Goal: Task Accomplishment & Management: Manage account settings

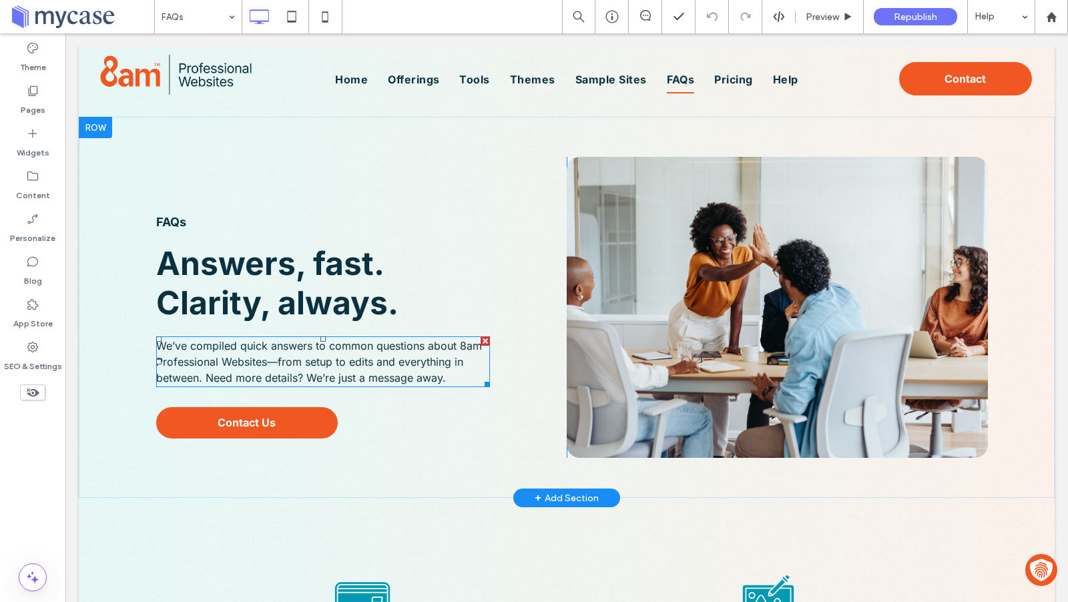
click at [278, 354] on p "We’ve compiled quick answers to common questions about 8am Professional Website…" at bounding box center [323, 362] width 334 height 48
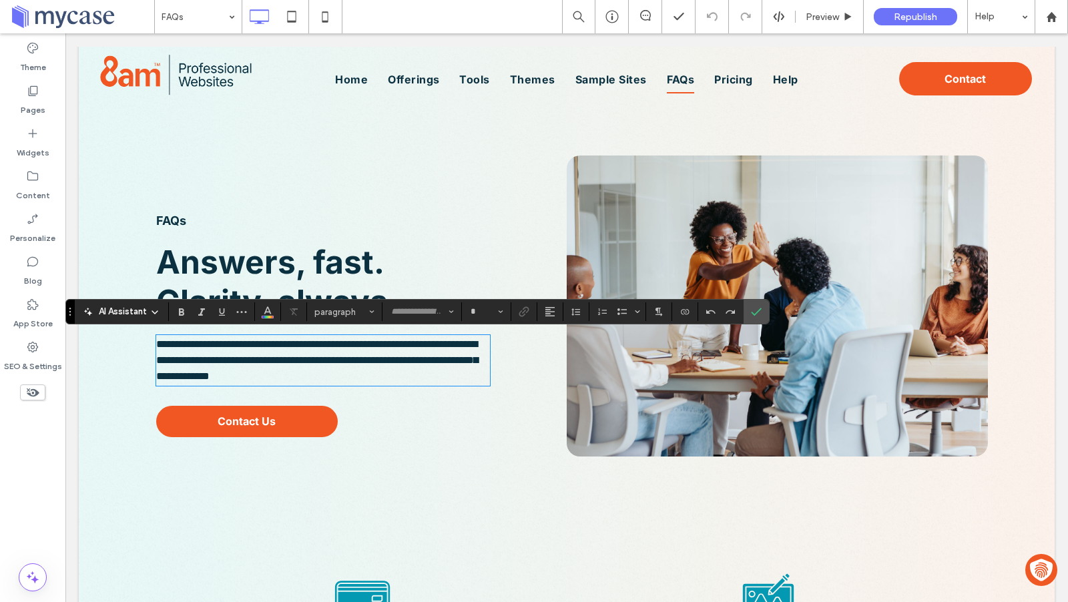
type input "*****"
type input "**"
click at [274, 364] on span "**********" at bounding box center [317, 360] width 322 height 42
click at [277, 362] on span "**********" at bounding box center [317, 360] width 322 height 42
click at [751, 314] on icon "Confirm" at bounding box center [756, 311] width 11 height 11
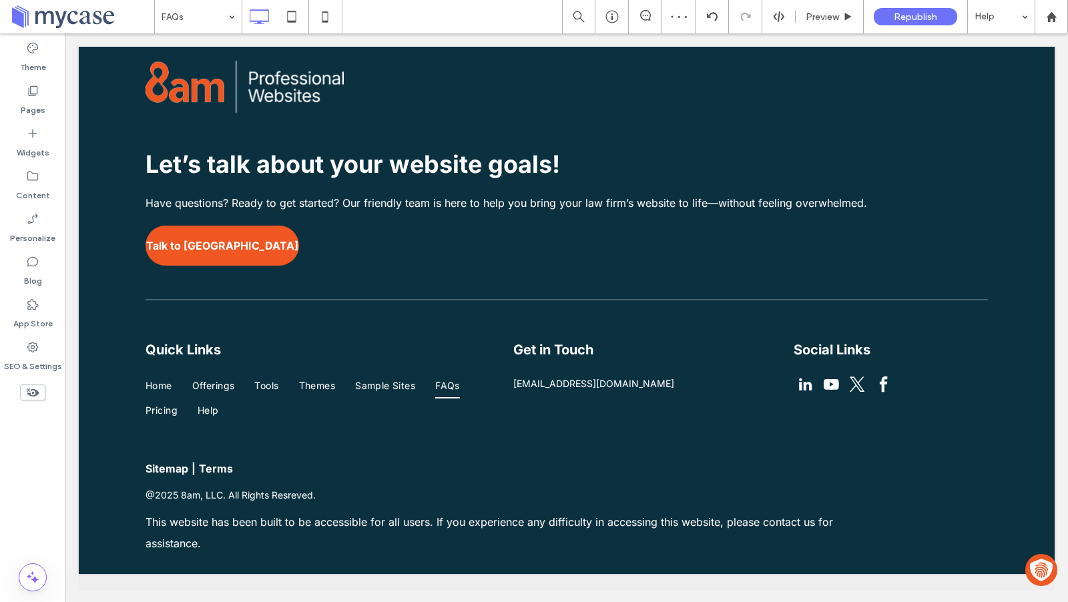
scroll to position [1853, 0]
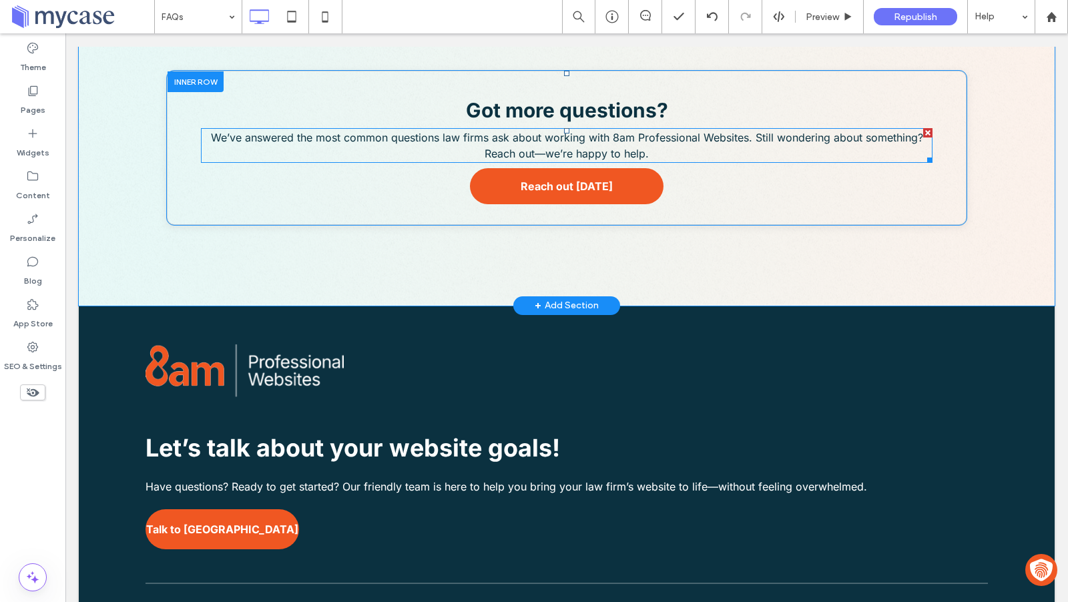
click at [587, 136] on span "We’ve answered the most common questions law firms ask about working with 8am P…" at bounding box center [567, 145] width 712 height 29
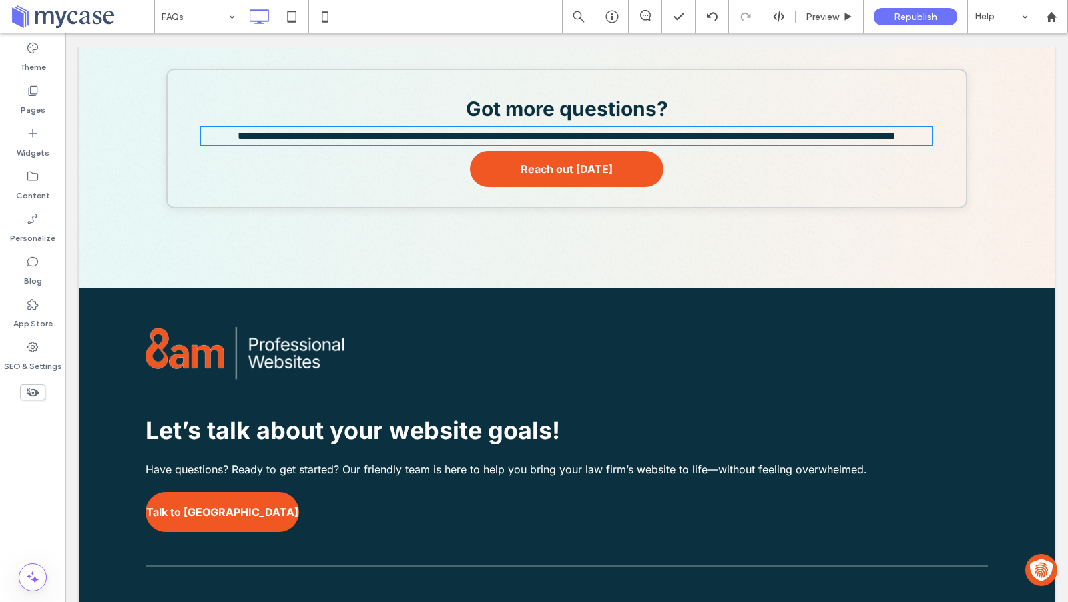
scroll to position [1852, 0]
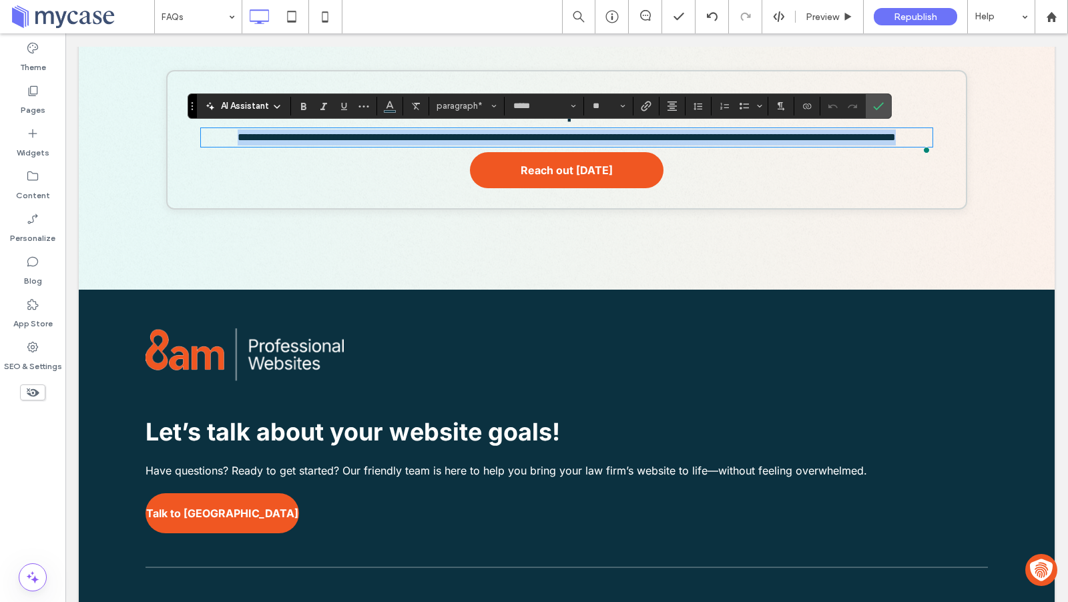
click at [544, 142] on span "**********" at bounding box center [567, 137] width 658 height 10
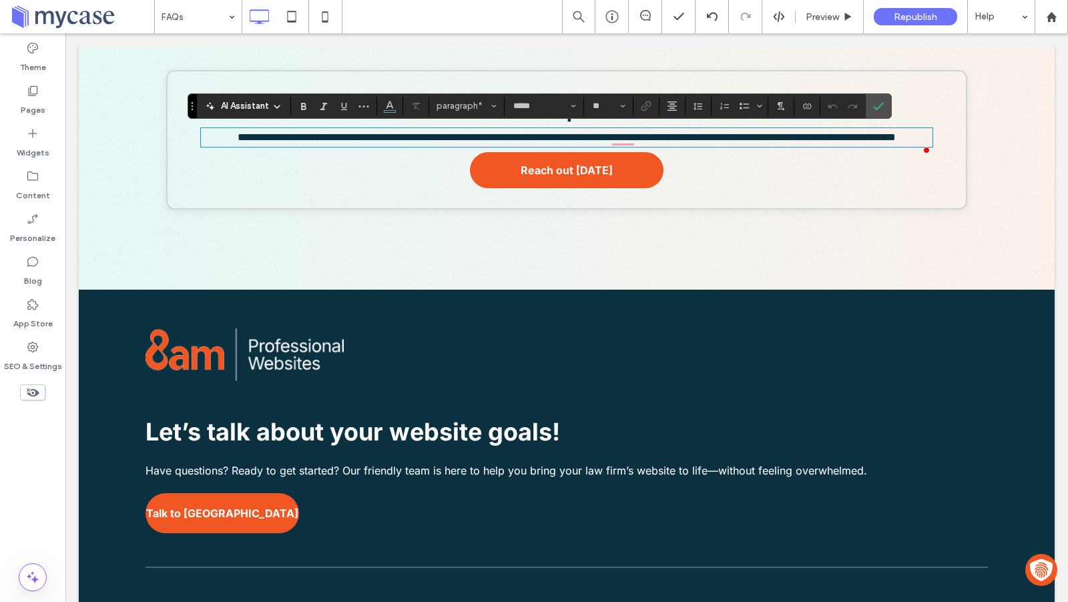
click at [547, 142] on span "**********" at bounding box center [567, 137] width 658 height 10
click at [875, 106] on use "Confirm" at bounding box center [879, 106] width 11 height 8
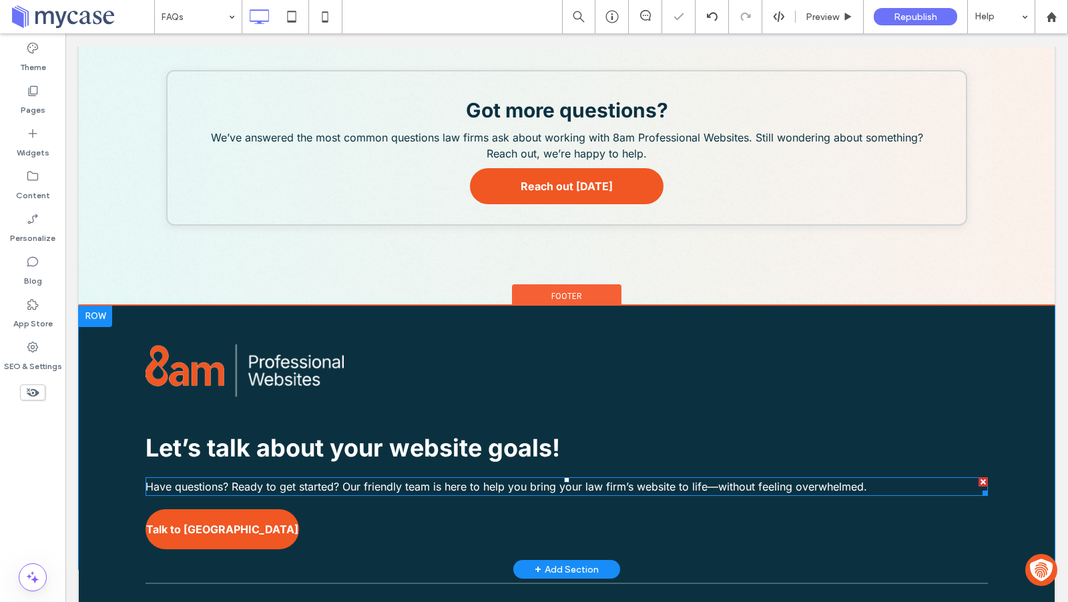
click at [703, 492] on span "Have questions? Ready to get started? Our friendly team is here to help you bri…" at bounding box center [507, 486] width 722 height 13
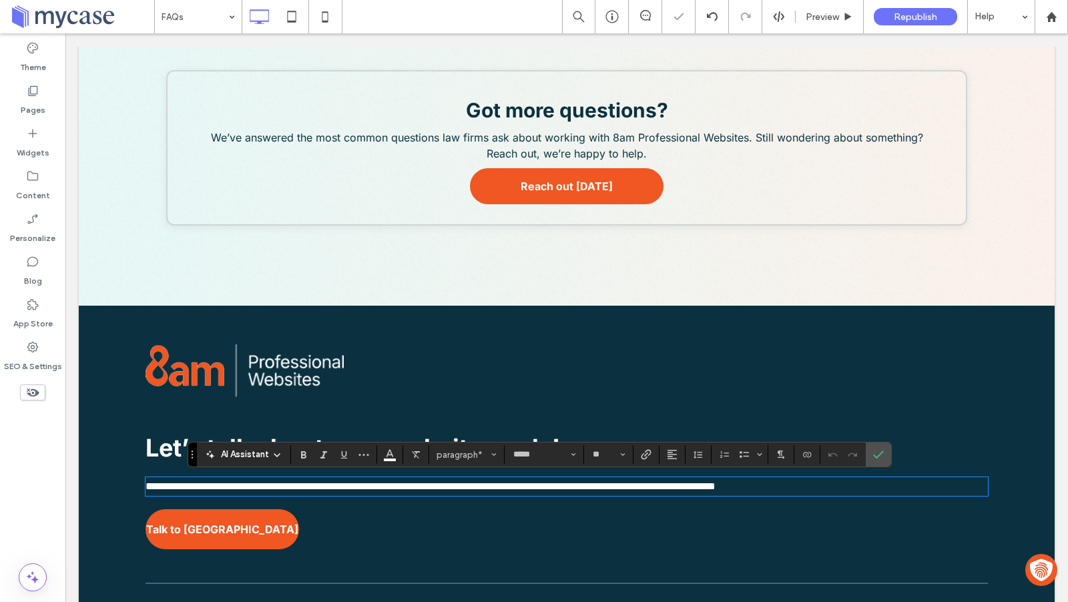
click at [716, 489] on span "**********" at bounding box center [431, 486] width 570 height 10
click at [878, 452] on use "Confirm" at bounding box center [879, 455] width 11 height 8
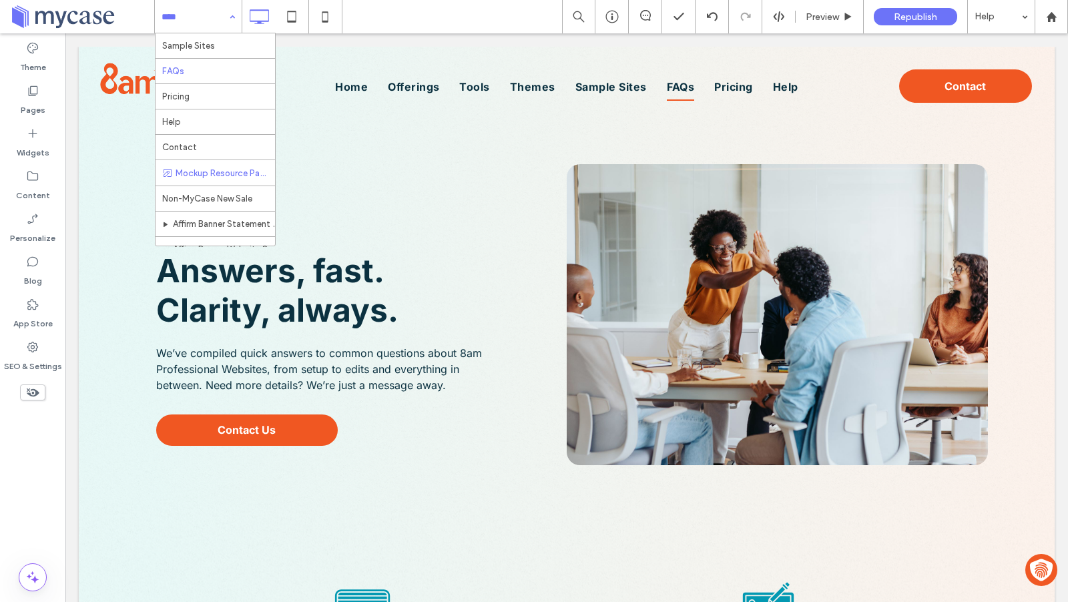
scroll to position [136, 0]
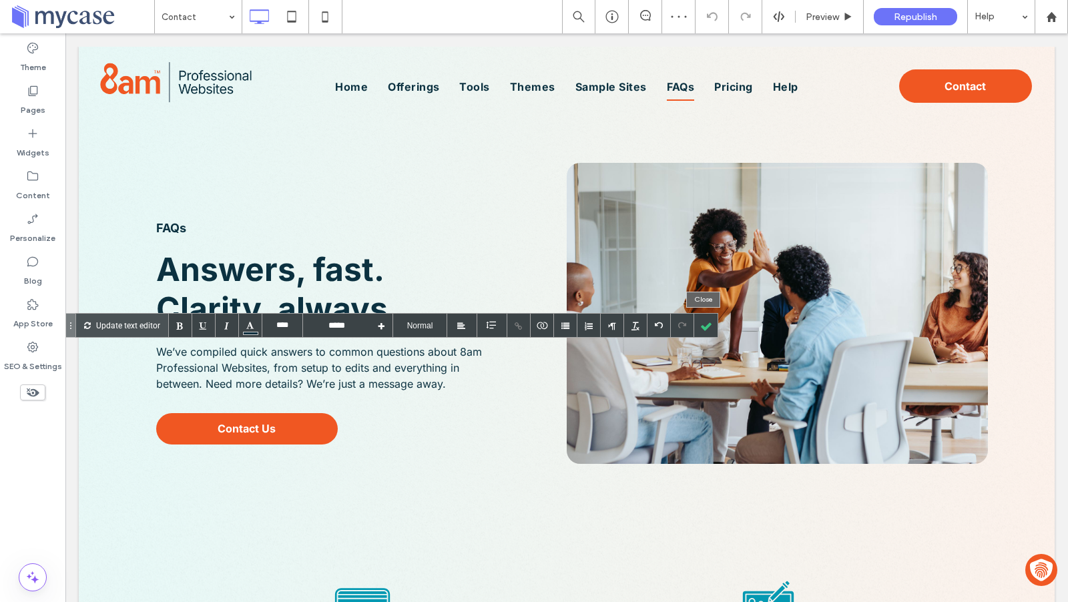
click at [708, 328] on div at bounding box center [705, 325] width 23 height 23
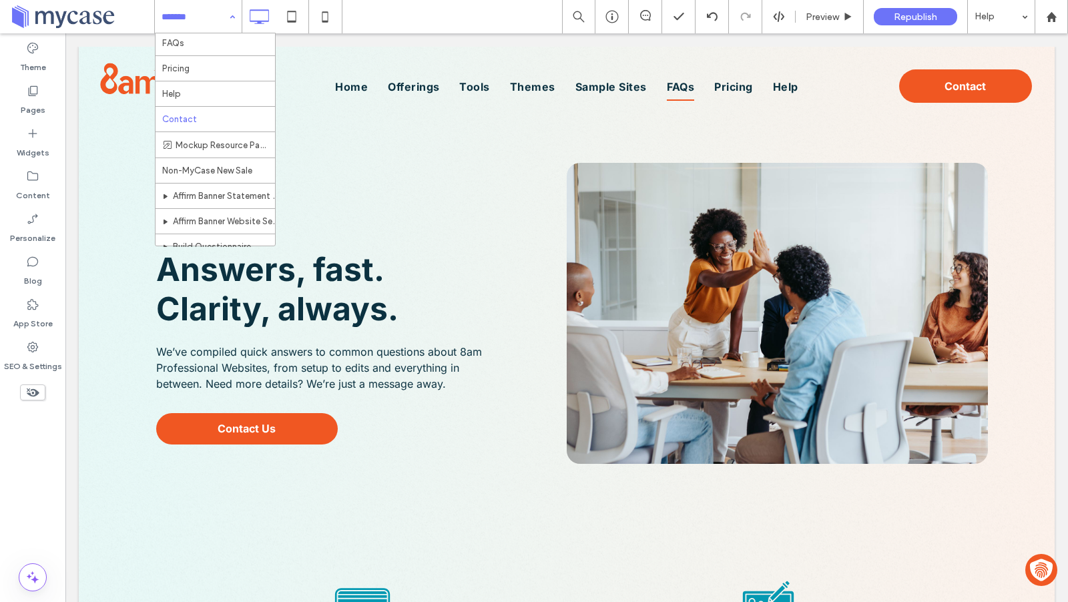
scroll to position [69, 0]
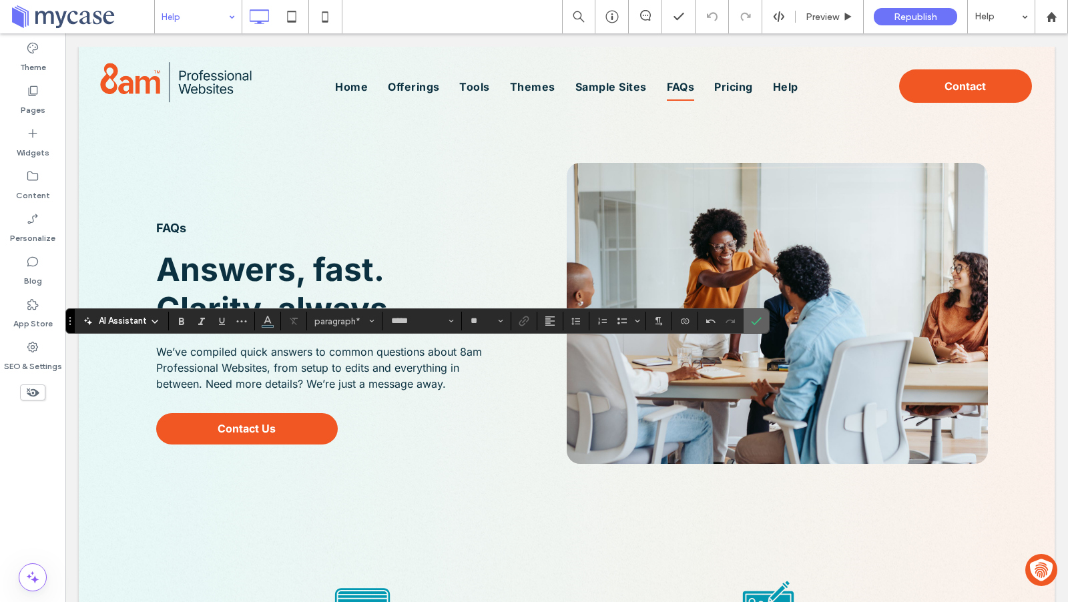
click at [752, 321] on icon "Confirm" at bounding box center [756, 321] width 11 height 11
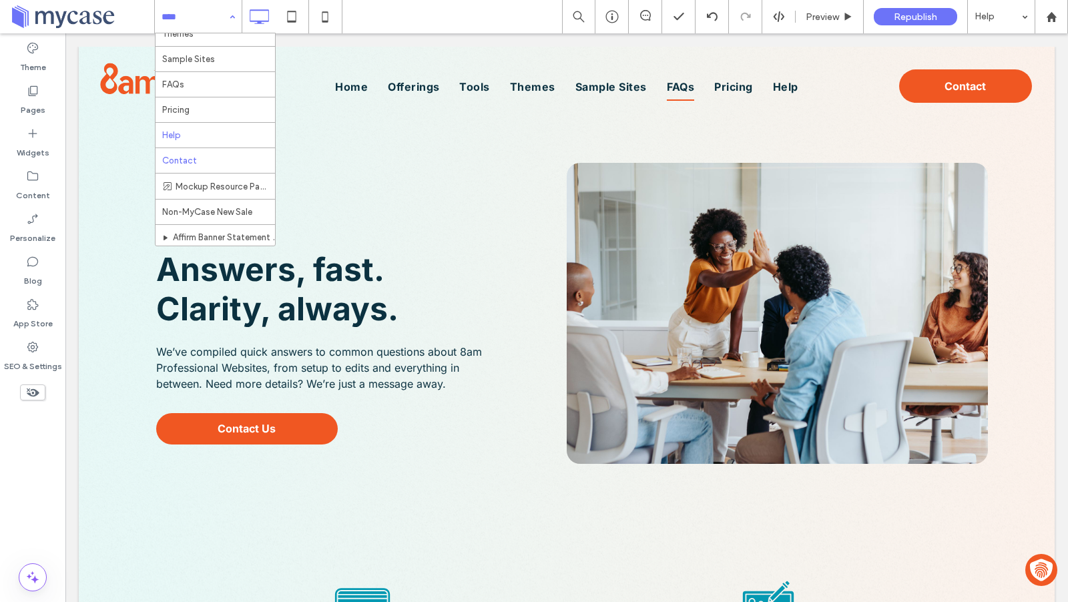
scroll to position [136, 0]
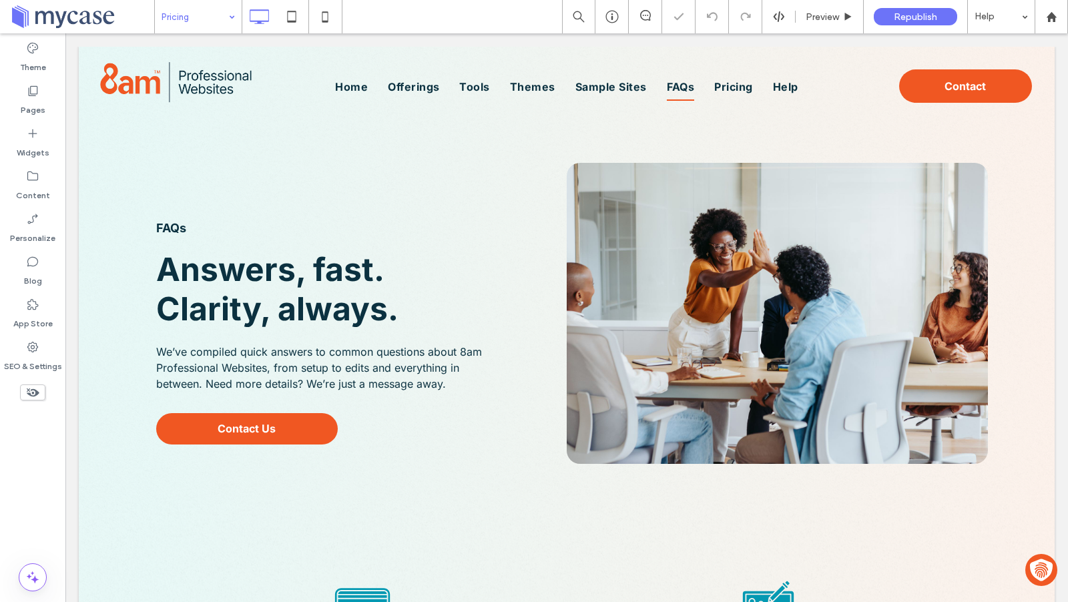
type input "*****"
type input "**"
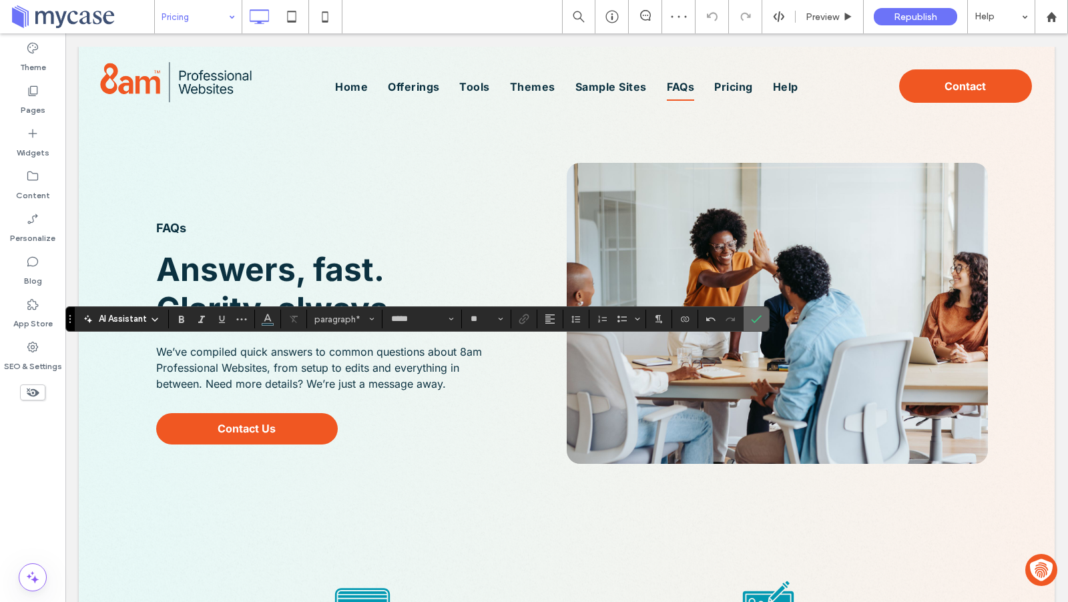
click at [751, 324] on icon "Confirm" at bounding box center [756, 319] width 11 height 11
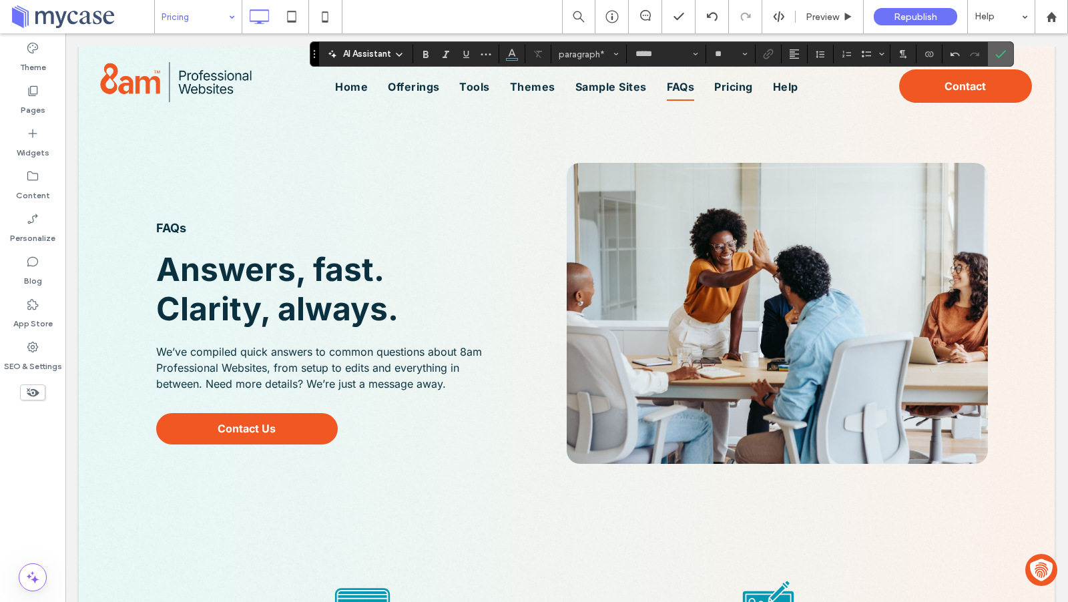
click at [996, 50] on icon "Confirm" at bounding box center [1000, 54] width 11 height 11
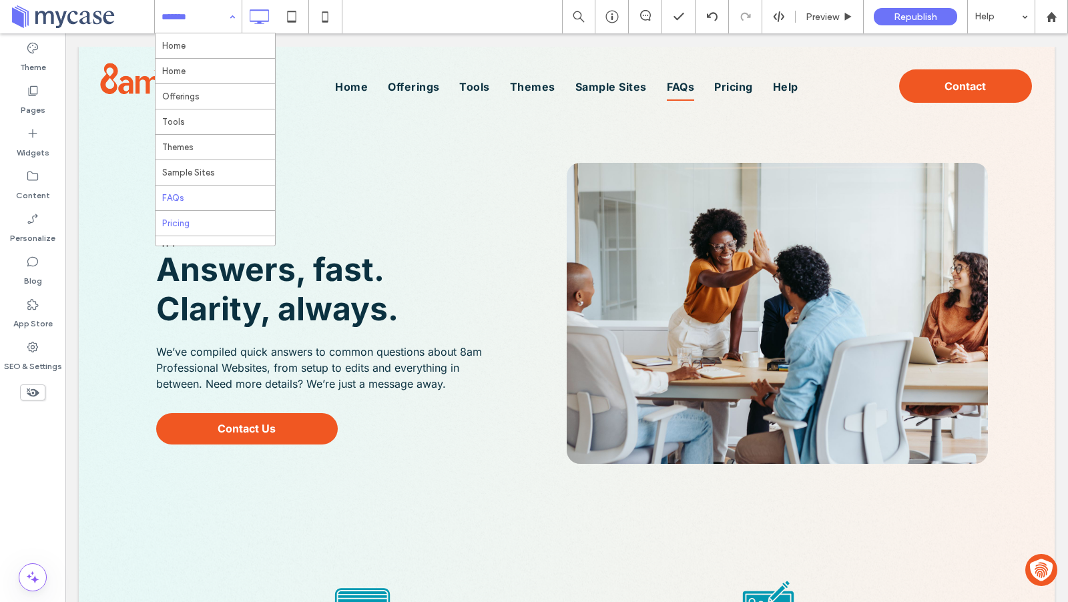
scroll to position [57, 0]
click at [212, 13] on input at bounding box center [195, 16] width 67 height 33
click at [204, 17] on input at bounding box center [195, 16] width 67 height 33
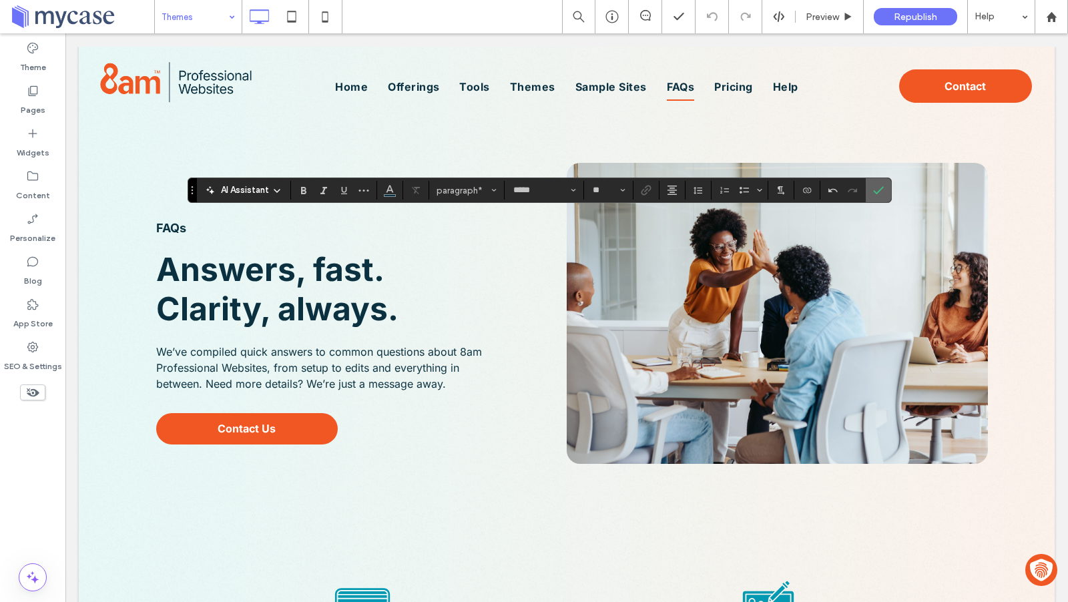
click at [874, 194] on use "Confirm" at bounding box center [879, 191] width 11 height 8
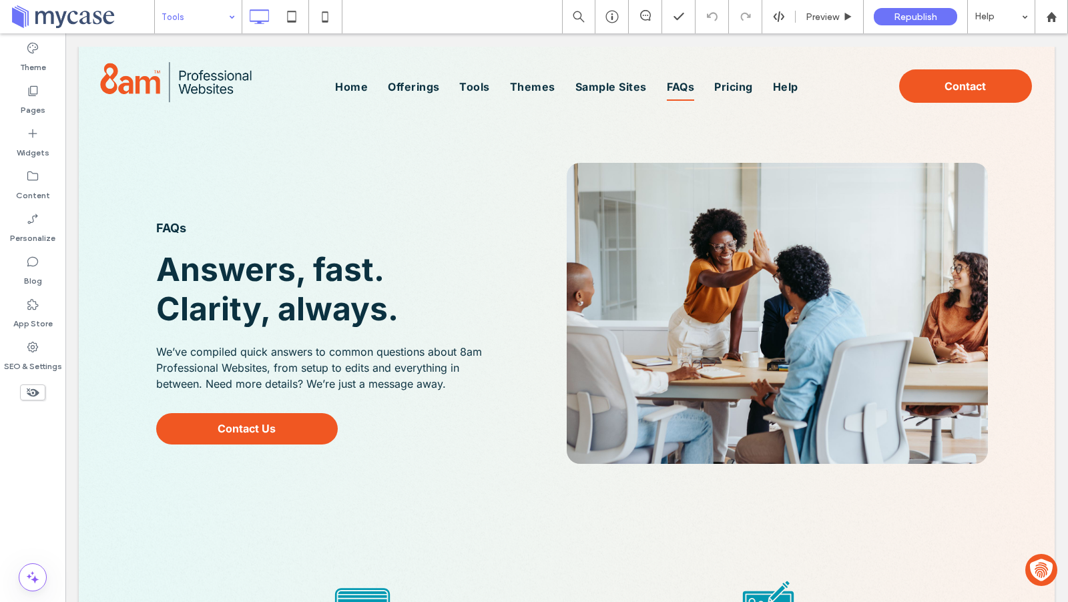
click at [205, 17] on input at bounding box center [195, 16] width 67 height 33
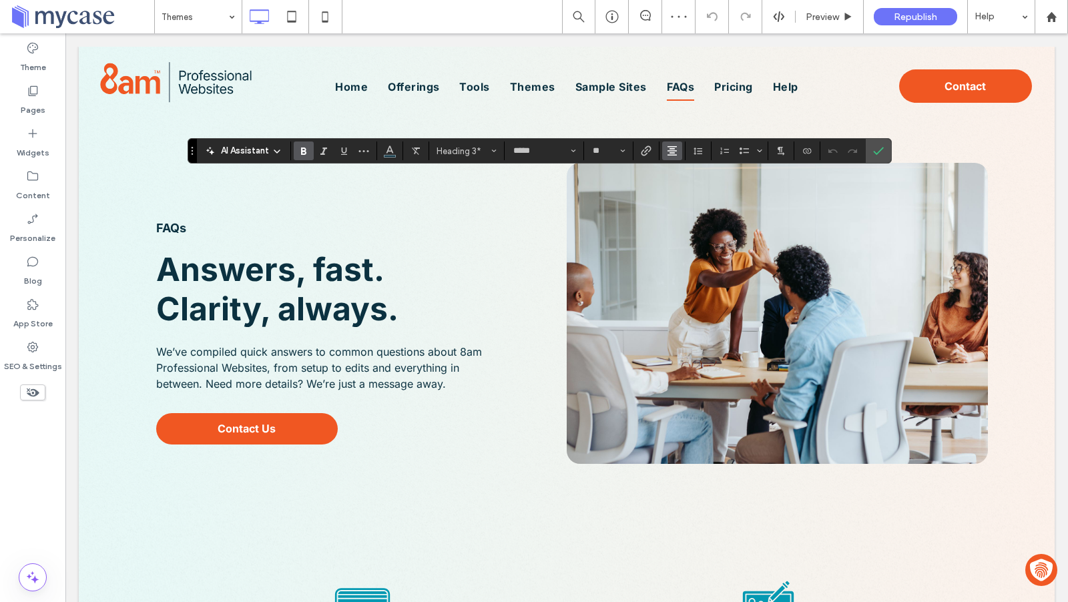
click at [667, 150] on icon "Alignment" at bounding box center [672, 151] width 11 height 11
click at [678, 175] on use "ui.textEditor.alignment.left" at bounding box center [682, 172] width 9 height 9
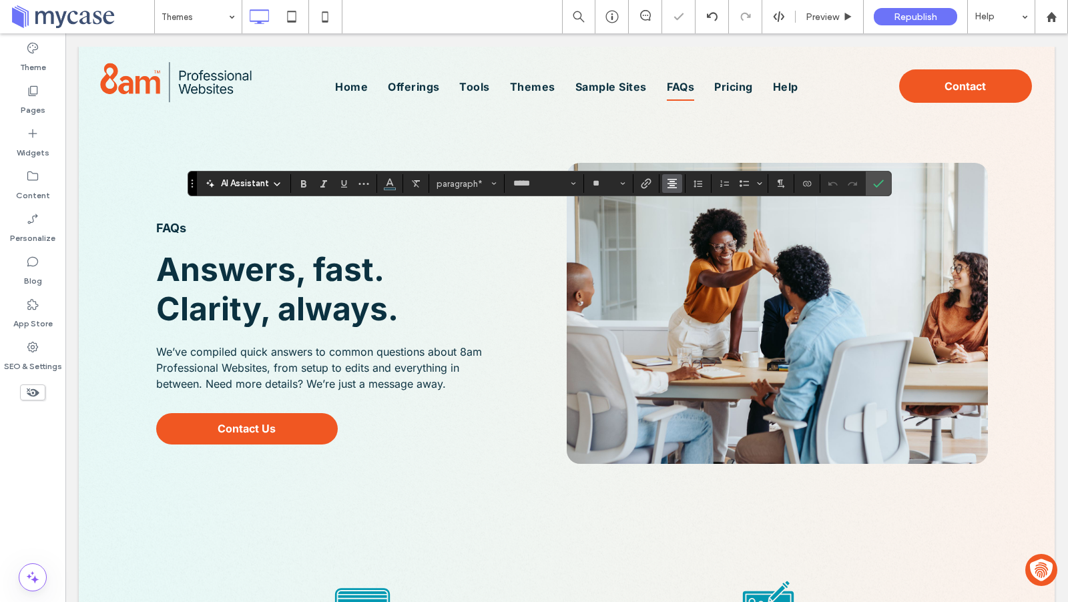
click at [670, 176] on span "Alignment" at bounding box center [672, 183] width 11 height 17
click at [684, 205] on icon "ui.textEditor.alignment.left" at bounding box center [682, 205] width 11 height 11
click at [879, 183] on label "Confirm" at bounding box center [878, 184] width 20 height 24
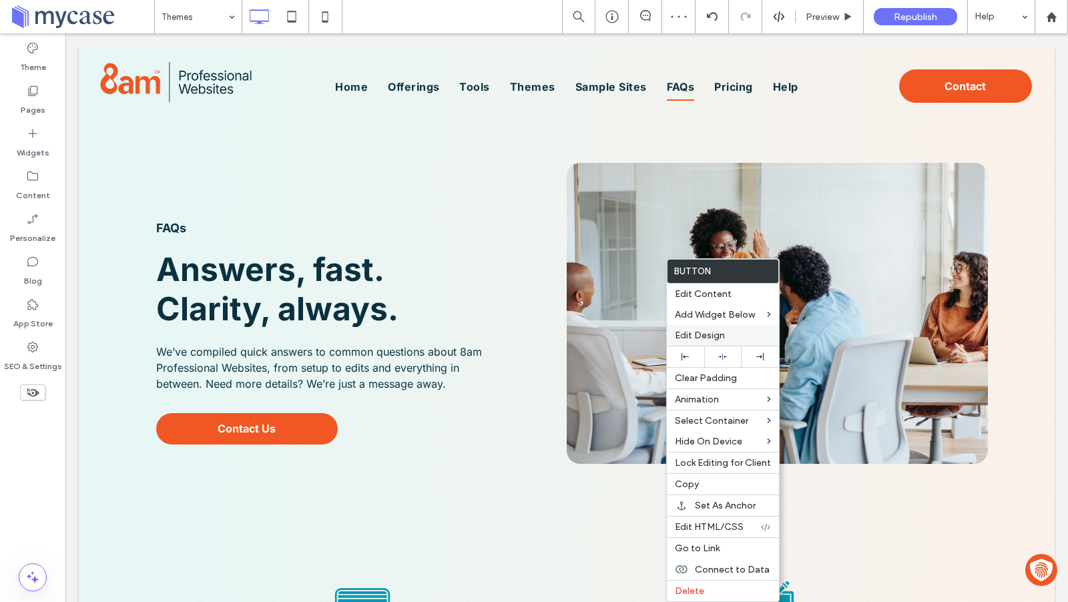
click at [679, 343] on div "Edit Design" at bounding box center [723, 335] width 112 height 21
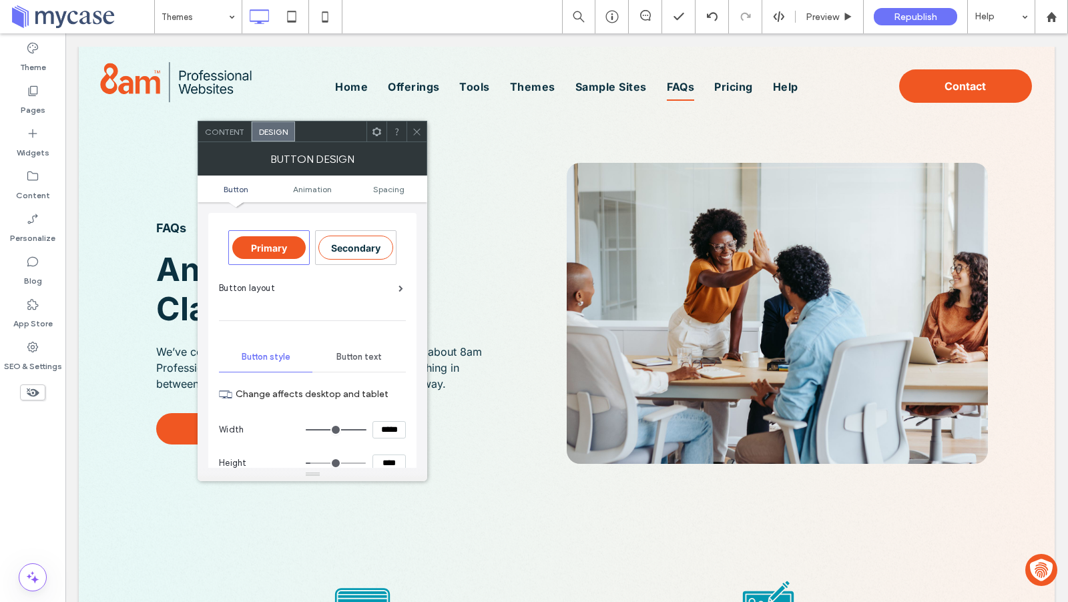
click at [374, 134] on icon at bounding box center [377, 132] width 10 height 10
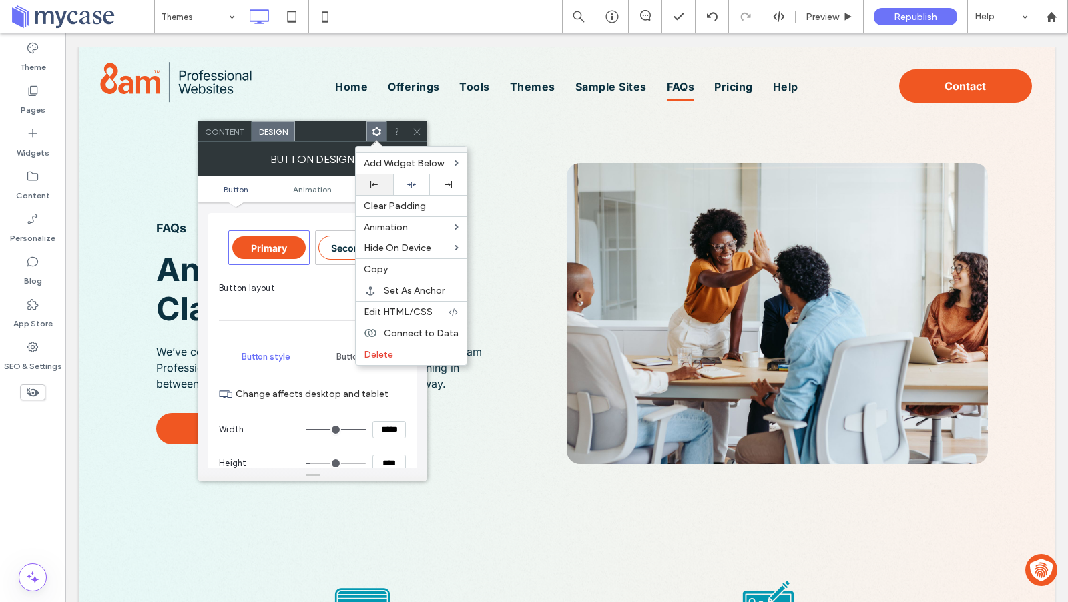
click at [376, 182] on icon at bounding box center [373, 184] width 7 height 7
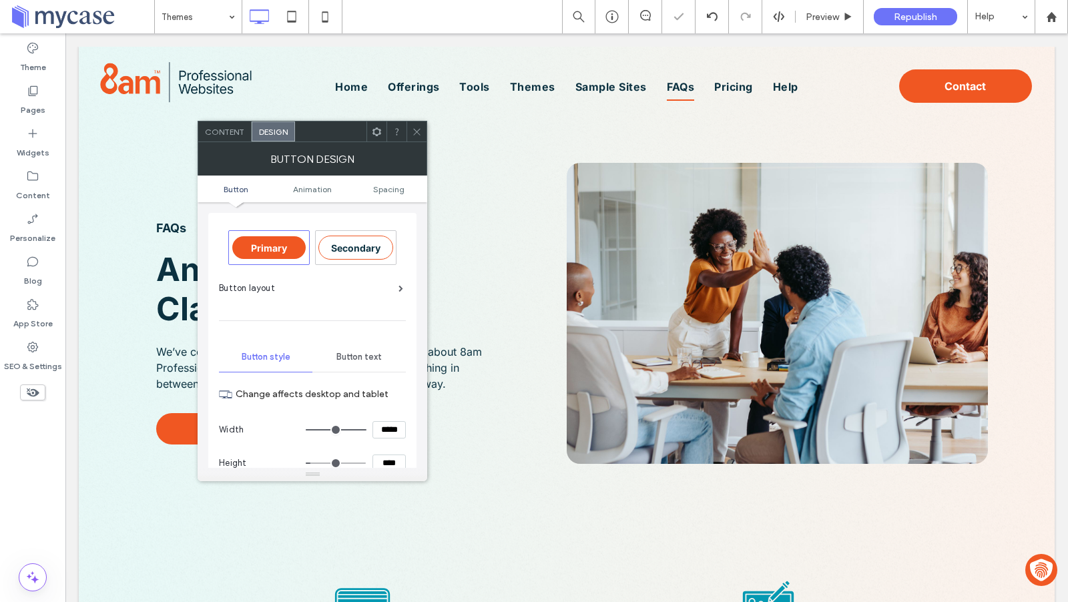
click at [412, 121] on span at bounding box center [417, 131] width 10 height 20
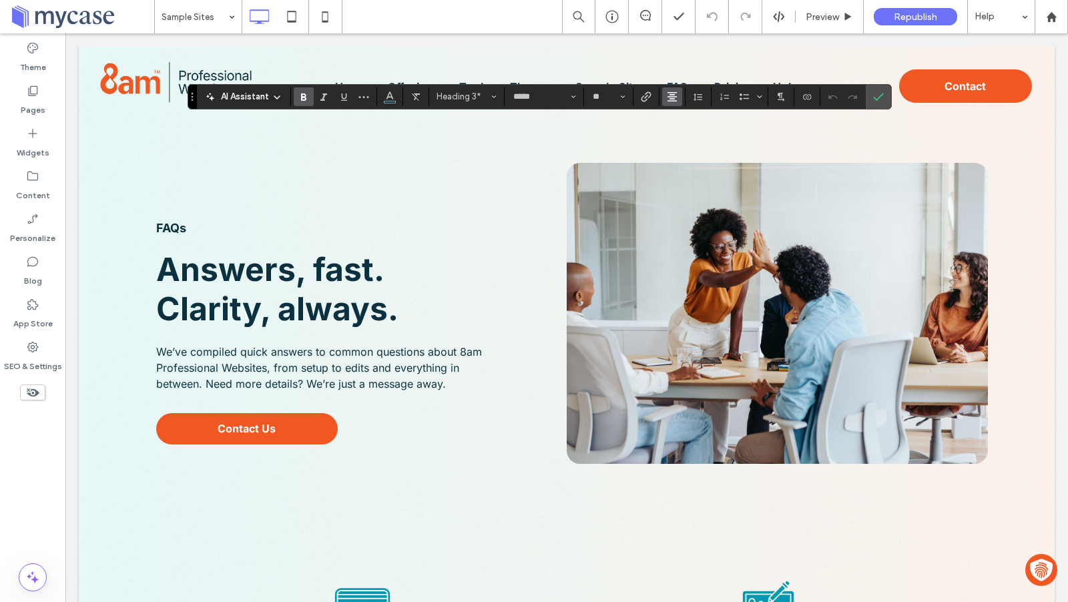
click at [673, 95] on icon "Alignment" at bounding box center [672, 96] width 11 height 11
click at [688, 120] on div "ui.textEditor.alignment.left" at bounding box center [685, 118] width 17 height 11
click at [873, 96] on icon "Confirm" at bounding box center [878, 96] width 11 height 11
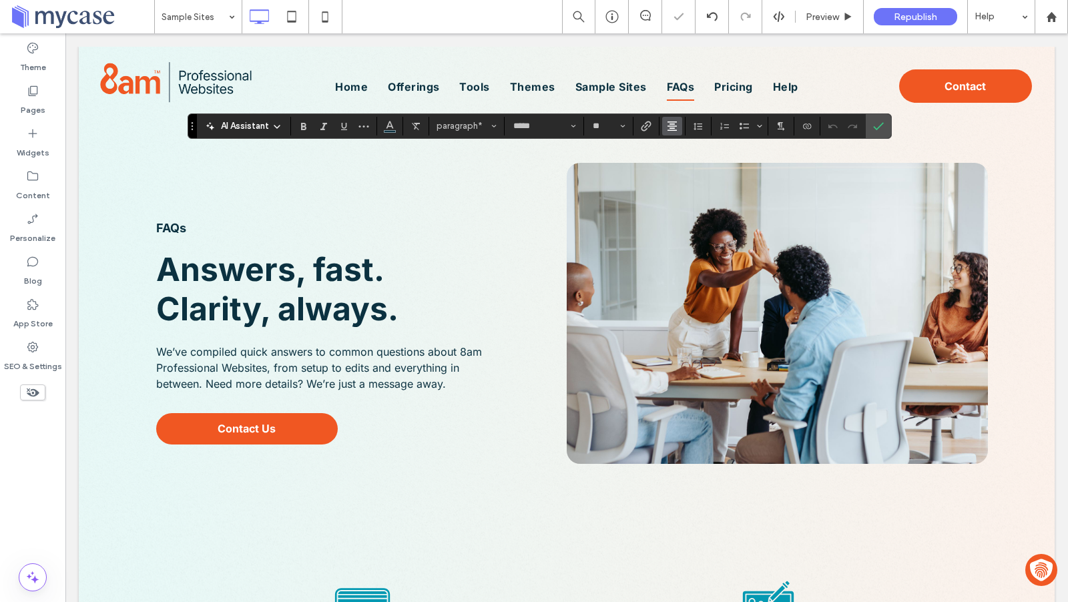
click at [667, 124] on icon "Alignment" at bounding box center [672, 126] width 11 height 11
click at [678, 148] on icon "ui.textEditor.alignment.left" at bounding box center [682, 147] width 11 height 11
click at [880, 126] on label "Confirm" at bounding box center [878, 126] width 20 height 24
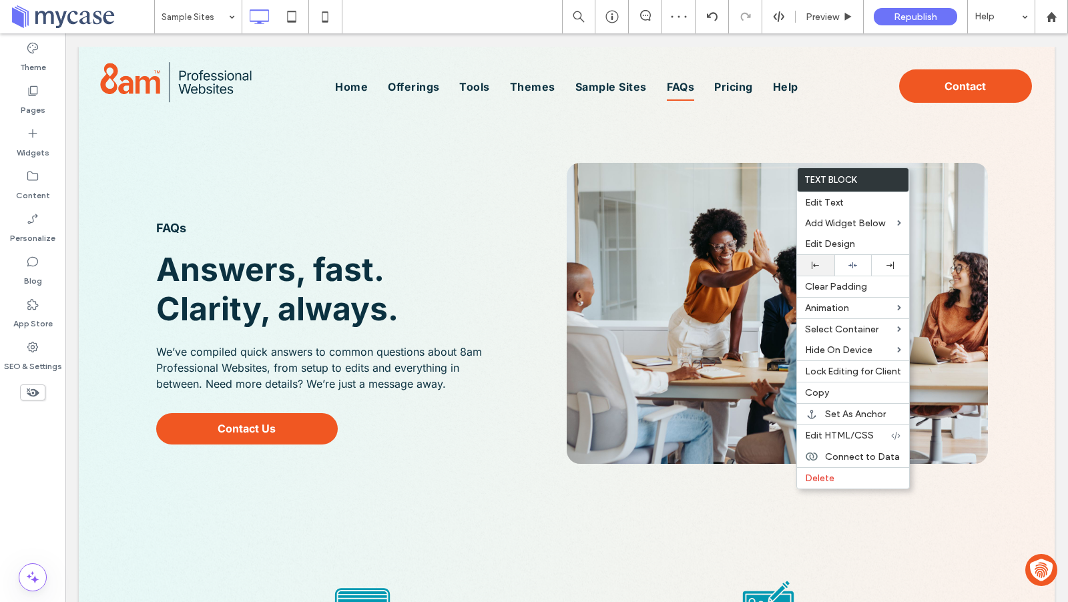
click at [814, 265] on icon at bounding box center [815, 265] width 7 height 7
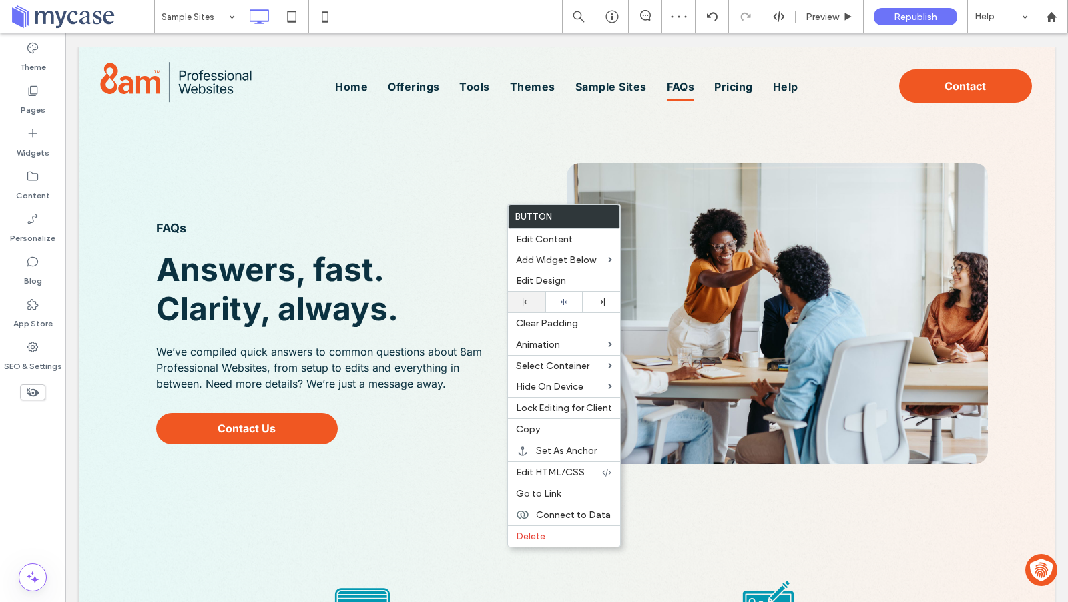
click at [533, 298] on div at bounding box center [527, 301] width 24 height 7
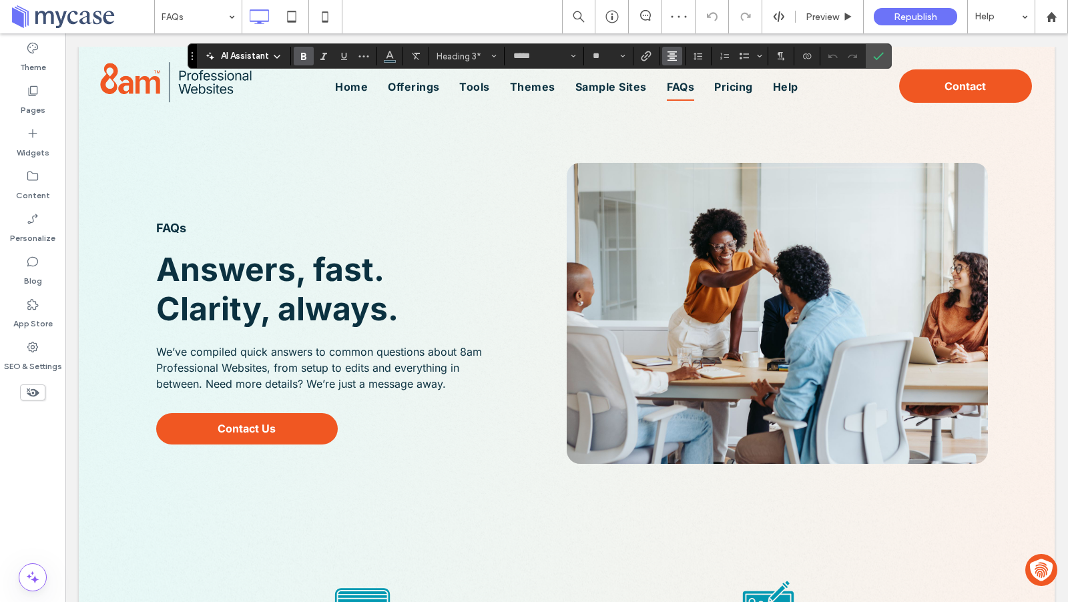
click at [670, 55] on use "Alignment" at bounding box center [671, 55] width 9 height 9
click at [678, 82] on use "ui.textEditor.alignment.left" at bounding box center [682, 77] width 9 height 9
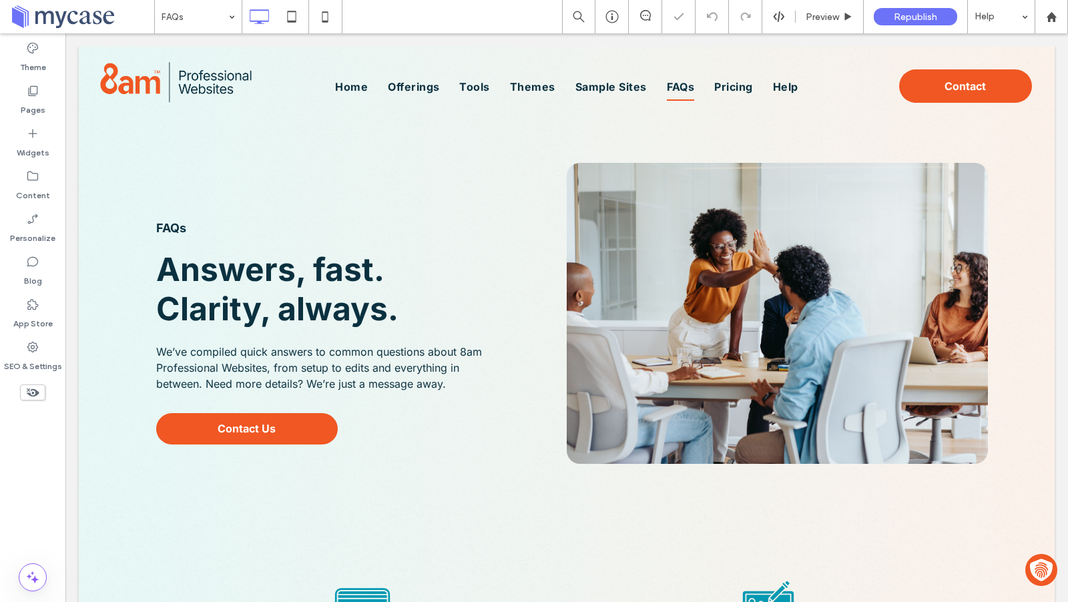
type input "*****"
type input "**"
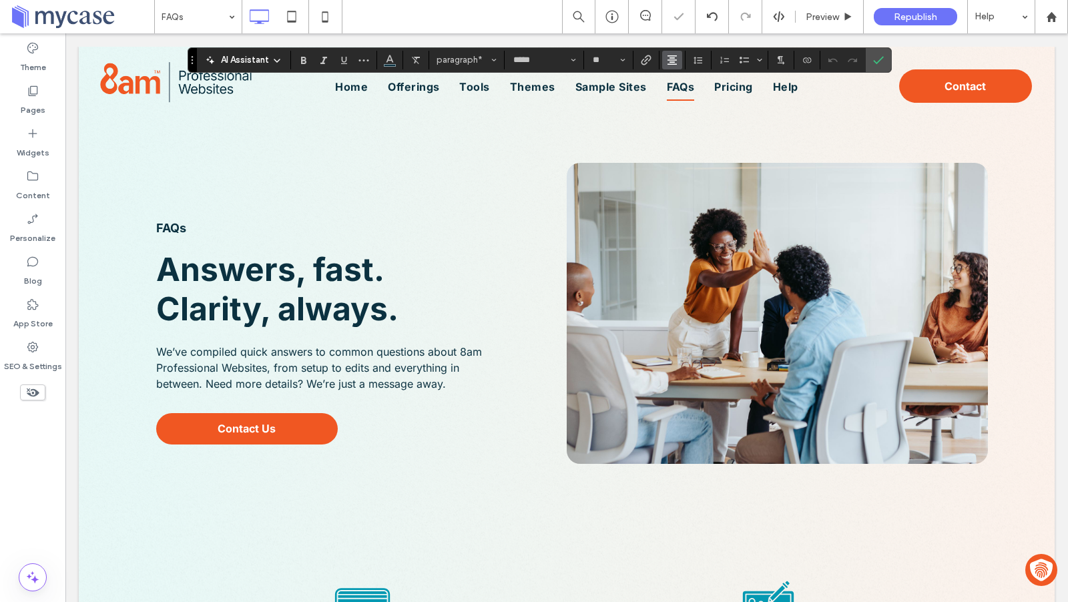
click at [670, 63] on use "Alignment" at bounding box center [671, 59] width 9 height 9
click at [677, 81] on icon "ui.textEditor.alignment.left" at bounding box center [682, 81] width 11 height 11
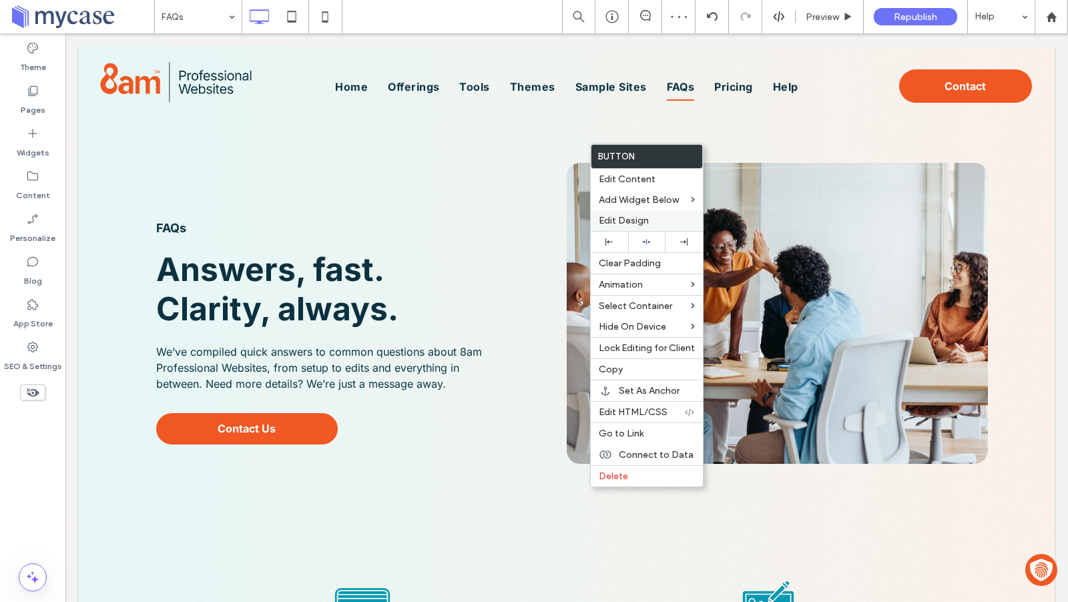
click at [601, 222] on span "Edit Design" at bounding box center [624, 220] width 50 height 11
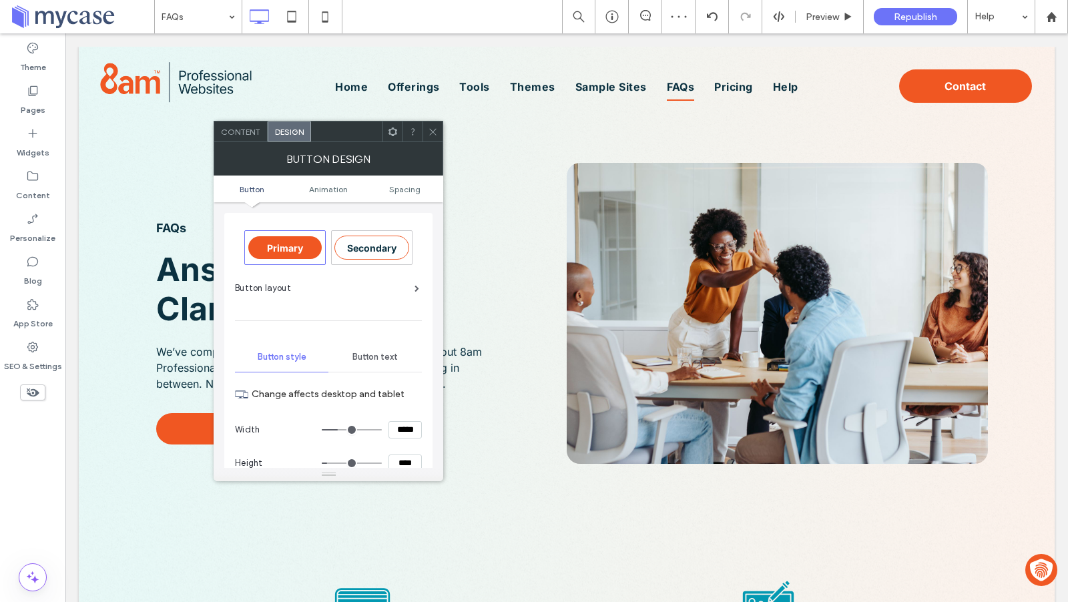
click at [388, 136] on icon at bounding box center [393, 132] width 10 height 10
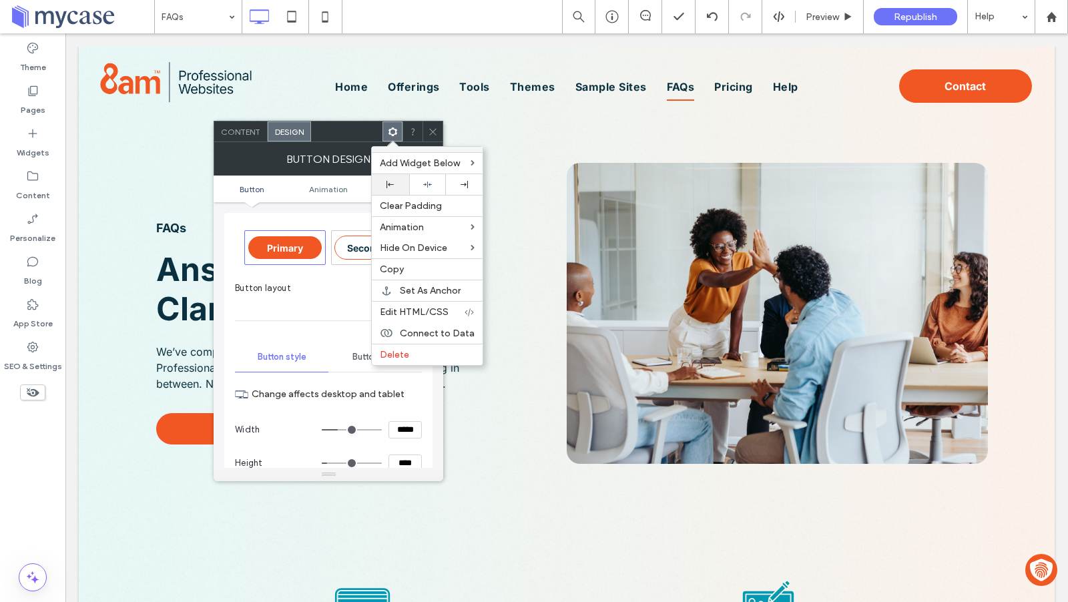
click at [388, 184] on icon at bounding box center [389, 184] width 7 height 7
click at [433, 129] on icon at bounding box center [433, 132] width 10 height 10
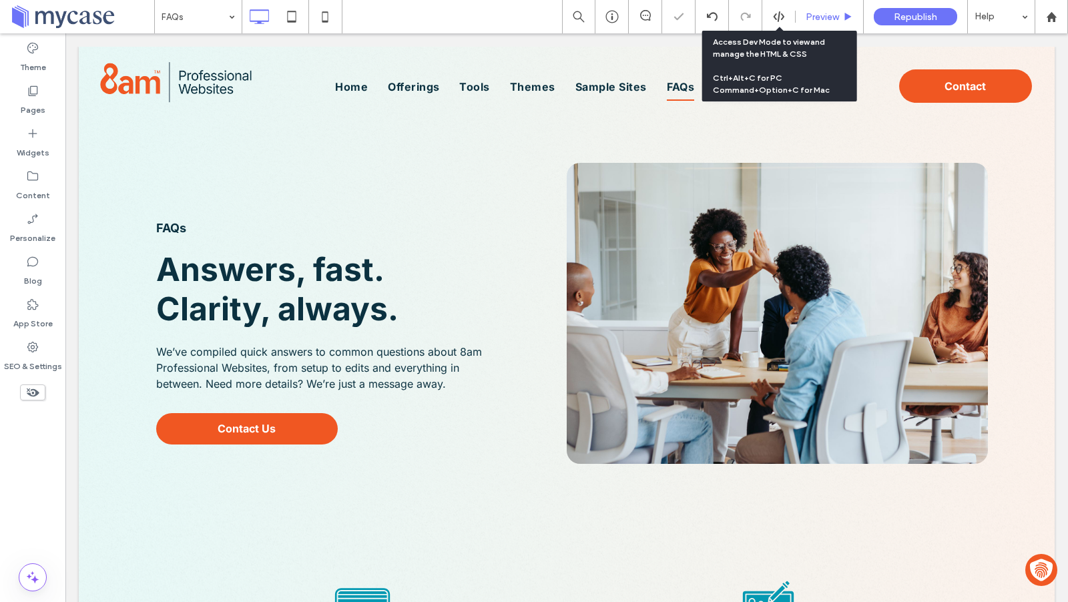
click at [832, 15] on span "Preview" at bounding box center [822, 16] width 33 height 11
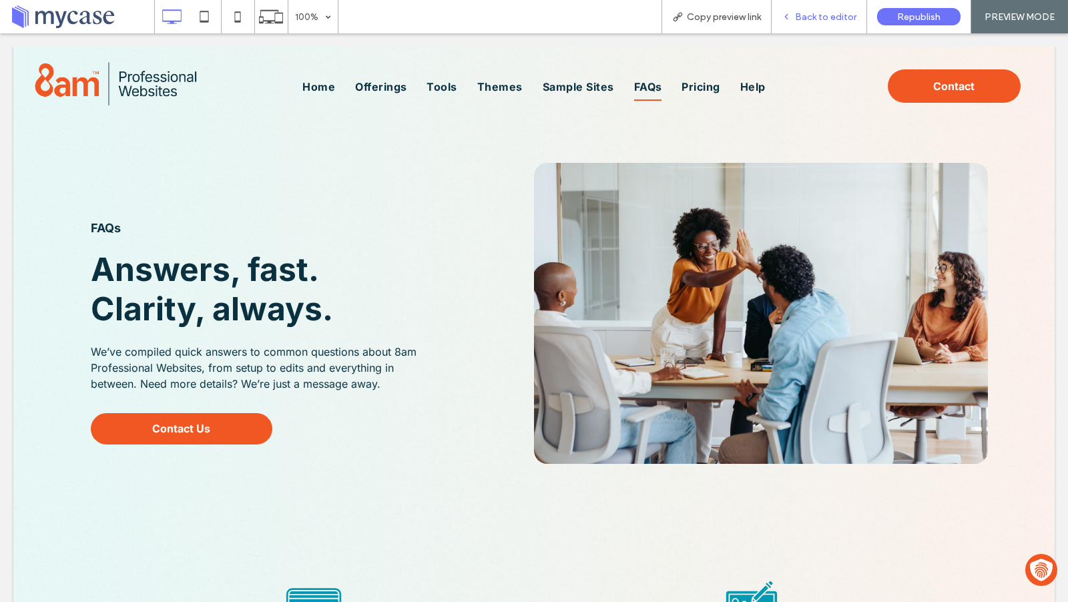
click at [828, 19] on span "Back to editor" at bounding box center [825, 16] width 61 height 11
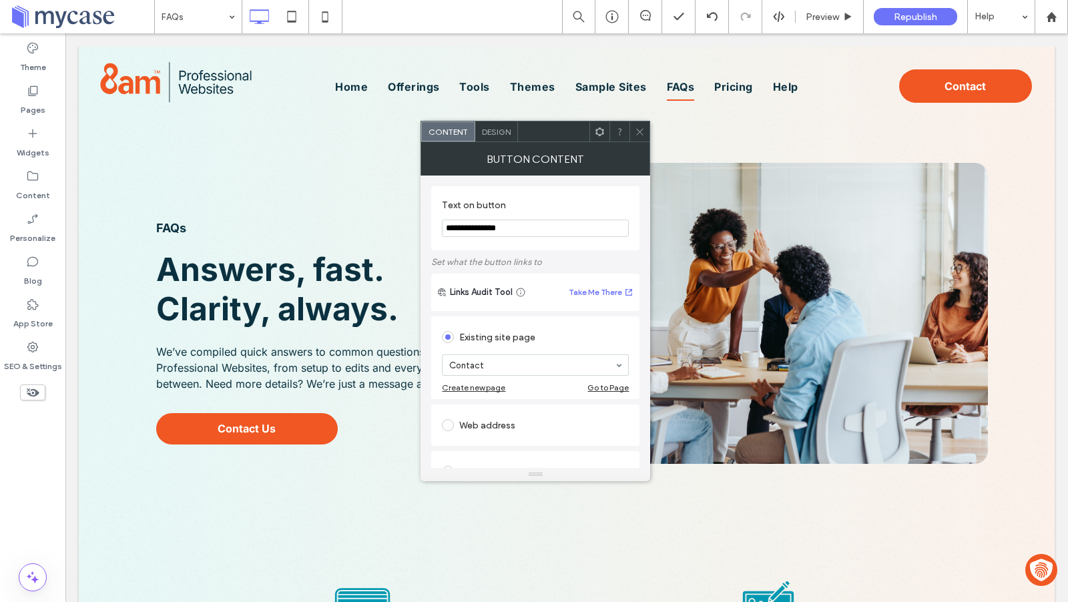
click at [497, 129] on span "Design" at bounding box center [496, 132] width 29 height 10
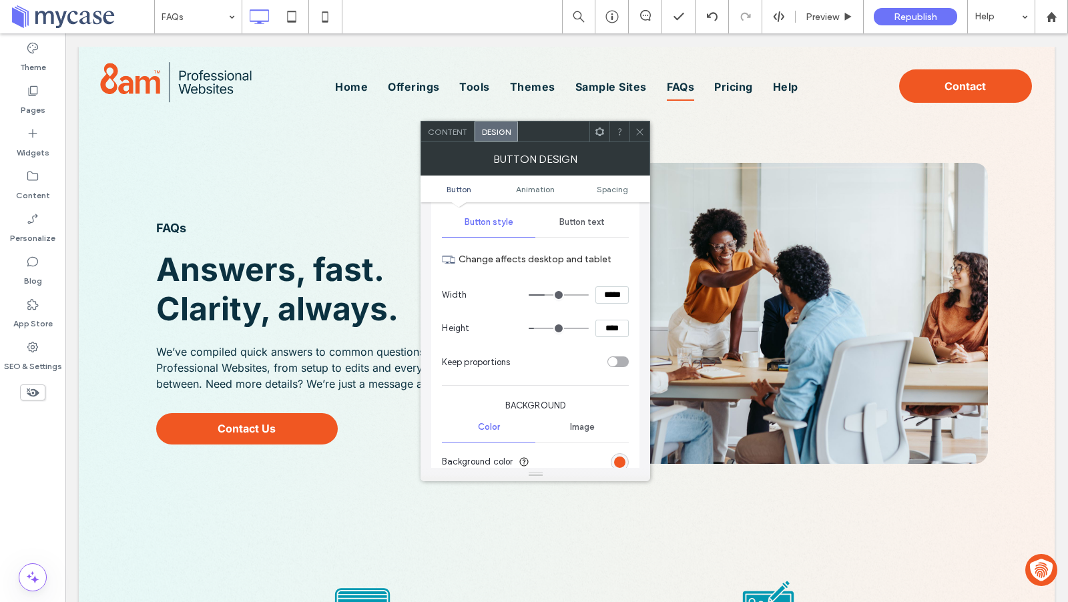
scroll to position [121, 0]
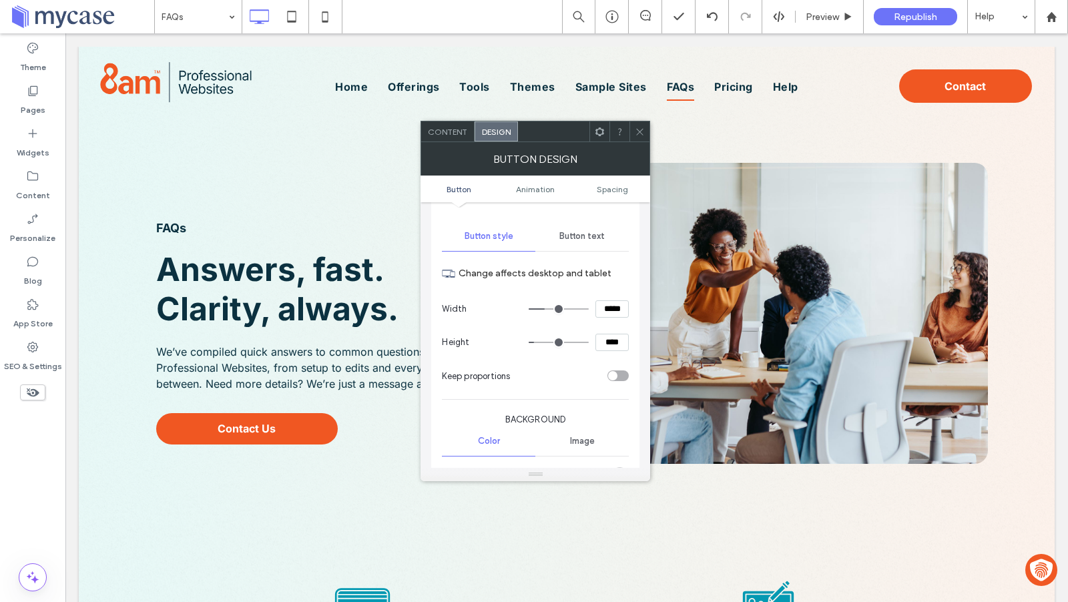
click at [580, 234] on span "Button text" at bounding box center [581, 236] width 45 height 11
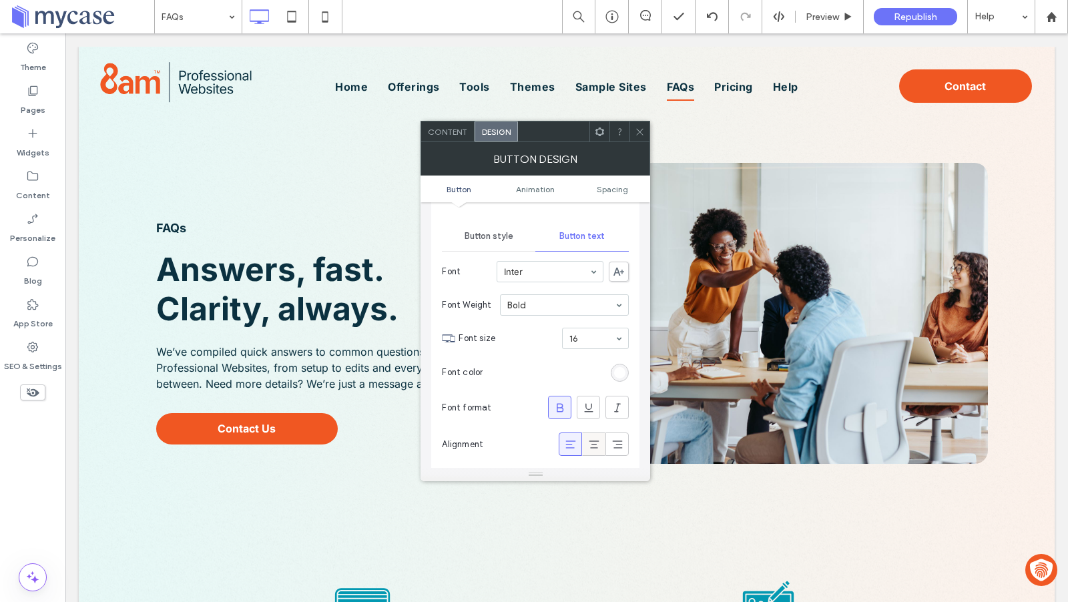
click at [591, 439] on icon at bounding box center [593, 444] width 13 height 13
click at [639, 140] on span at bounding box center [640, 131] width 10 height 20
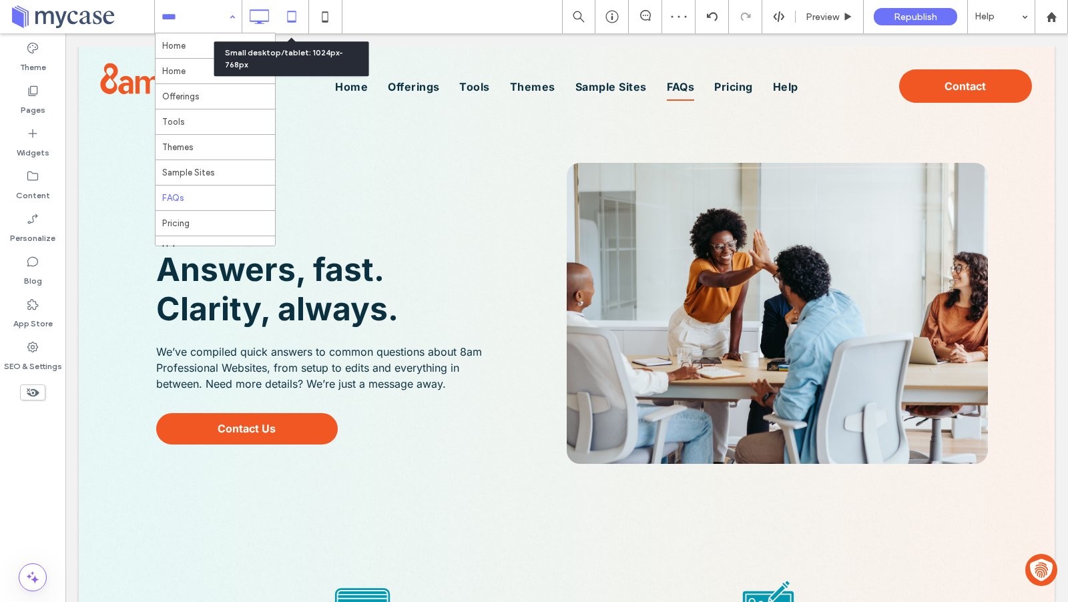
click at [298, 17] on icon at bounding box center [291, 16] width 27 height 27
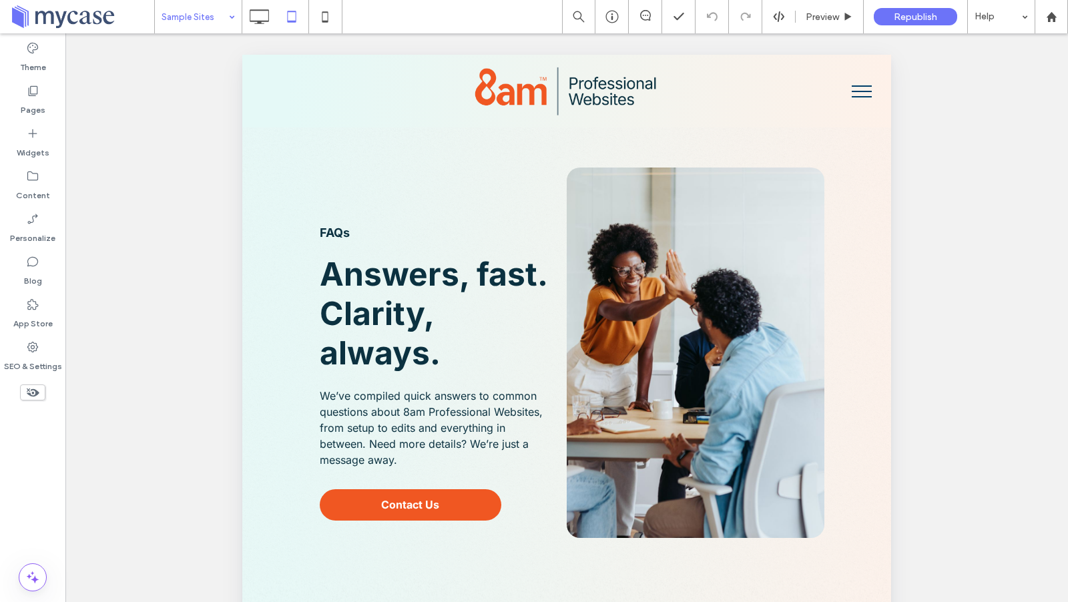
click at [200, 23] on input at bounding box center [195, 16] width 67 height 33
click at [197, 25] on input at bounding box center [195, 16] width 67 height 33
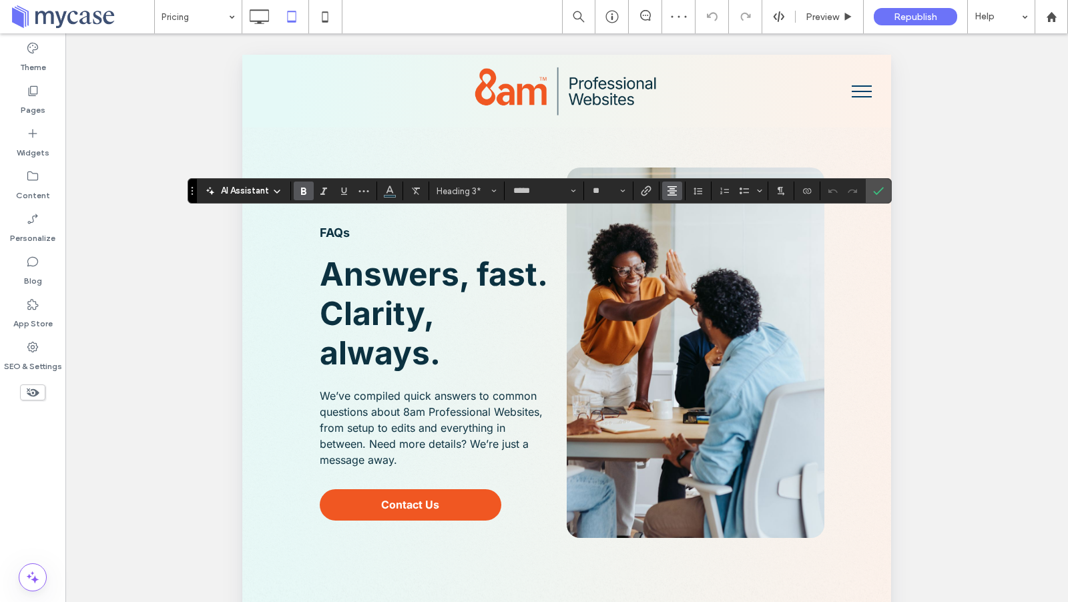
click at [667, 188] on icon "Alignment" at bounding box center [672, 191] width 11 height 11
click at [688, 210] on div "ui.textEditor.alignment.left" at bounding box center [685, 213] width 17 height 11
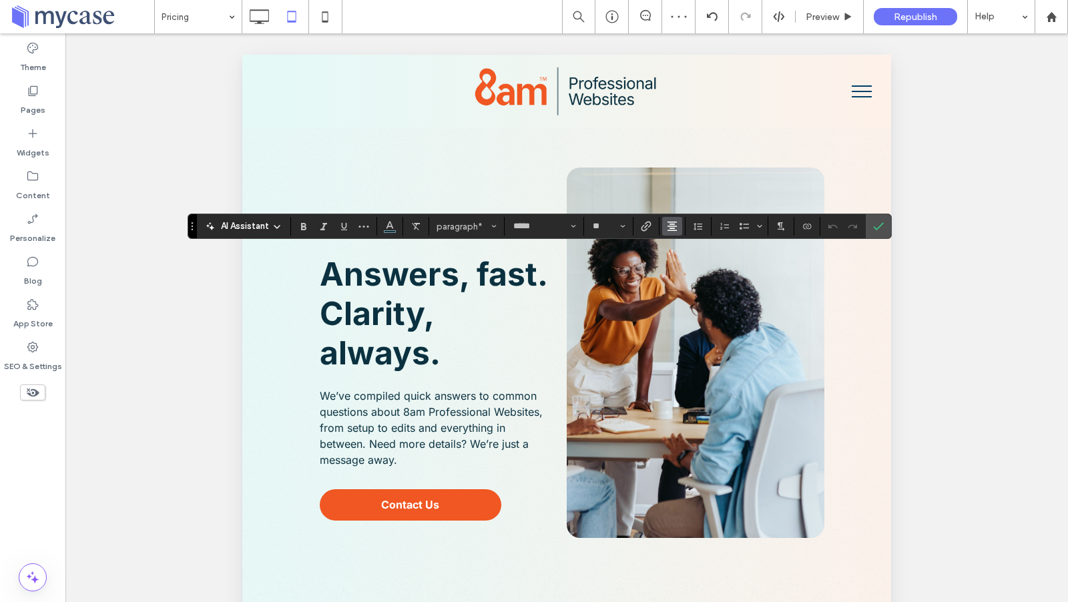
click at [667, 228] on icon "Alignment" at bounding box center [672, 226] width 11 height 11
click at [682, 246] on icon "ui.textEditor.alignment.left" at bounding box center [682, 248] width 11 height 11
click at [877, 229] on icon "Confirm" at bounding box center [878, 226] width 11 height 11
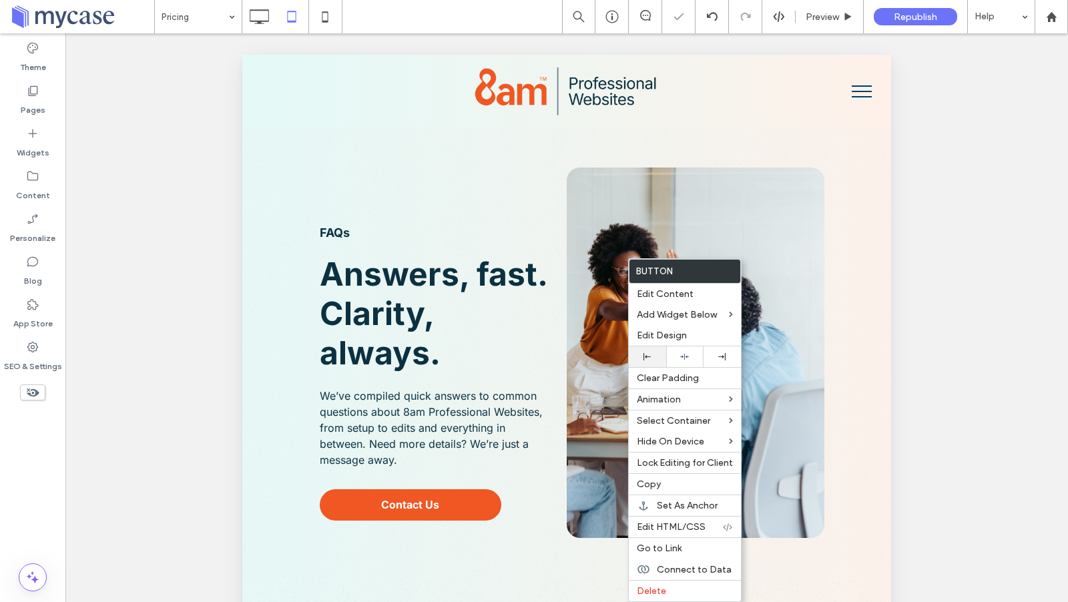
click at [645, 356] on icon at bounding box center [646, 356] width 7 height 7
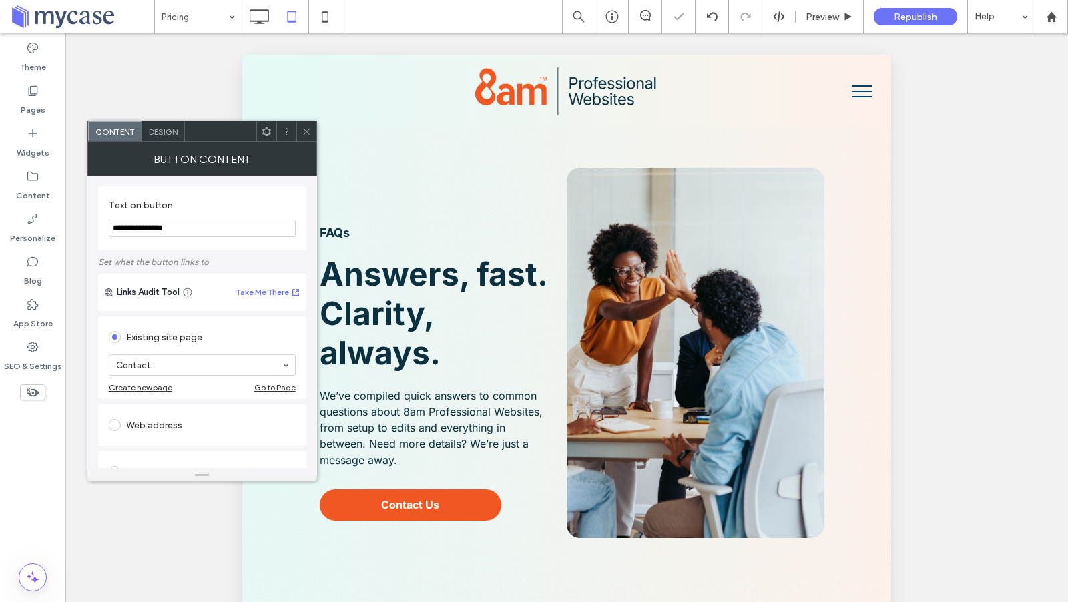
click at [162, 133] on span "Design" at bounding box center [163, 132] width 29 height 10
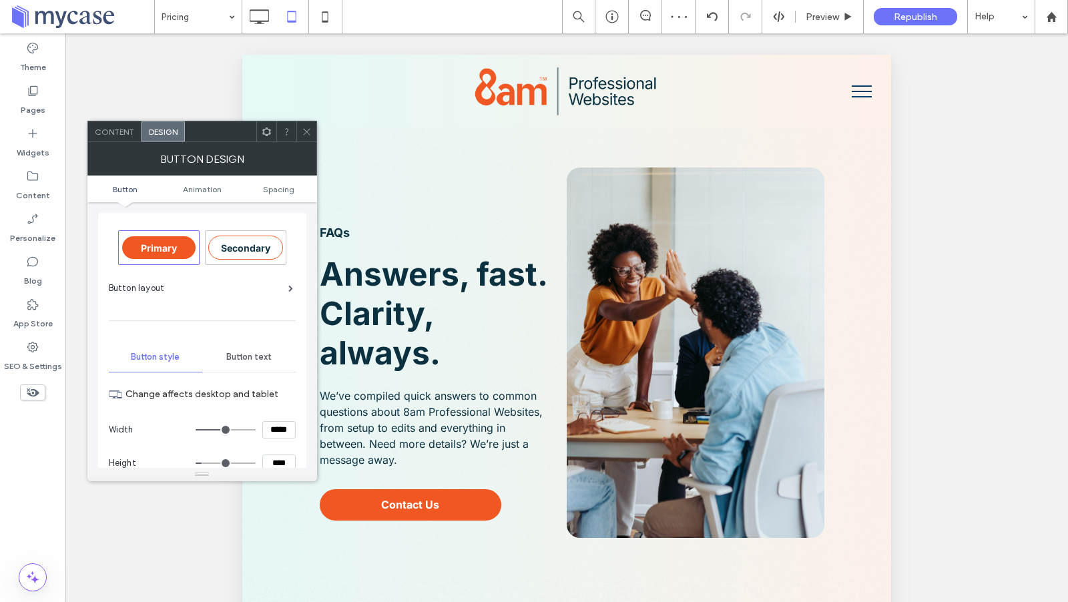
click at [242, 357] on span "Button text" at bounding box center [248, 357] width 45 height 11
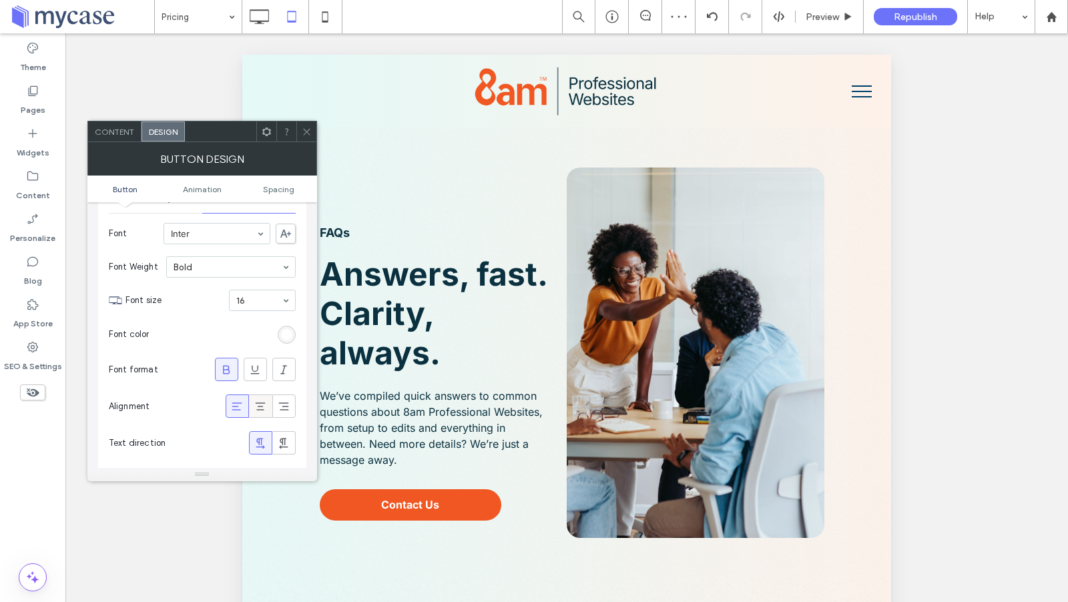
click at [257, 401] on icon at bounding box center [260, 406] width 13 height 13
click at [312, 128] on div at bounding box center [306, 131] width 20 height 20
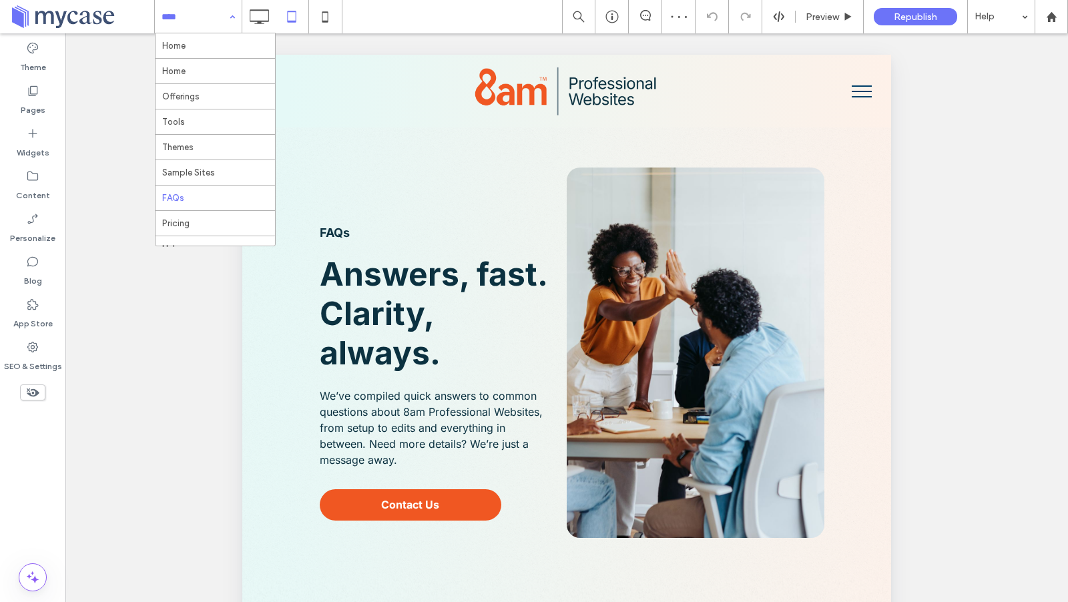
click at [209, 21] on input at bounding box center [195, 16] width 67 height 33
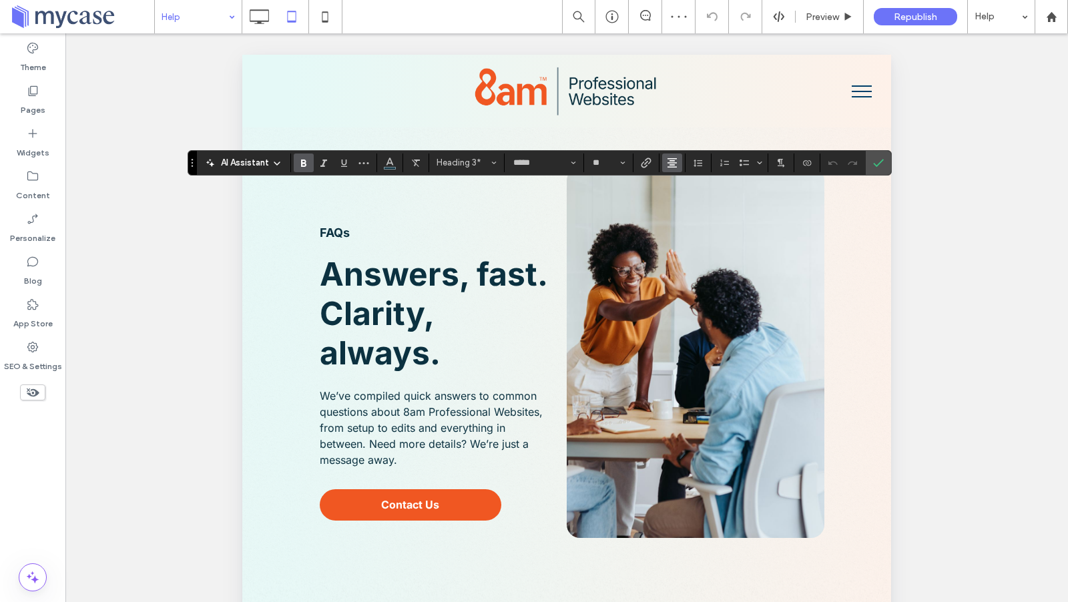
click at [667, 170] on span "Alignment" at bounding box center [672, 162] width 11 height 17
click at [678, 181] on icon "ui.textEditor.alignment.left" at bounding box center [682, 184] width 11 height 11
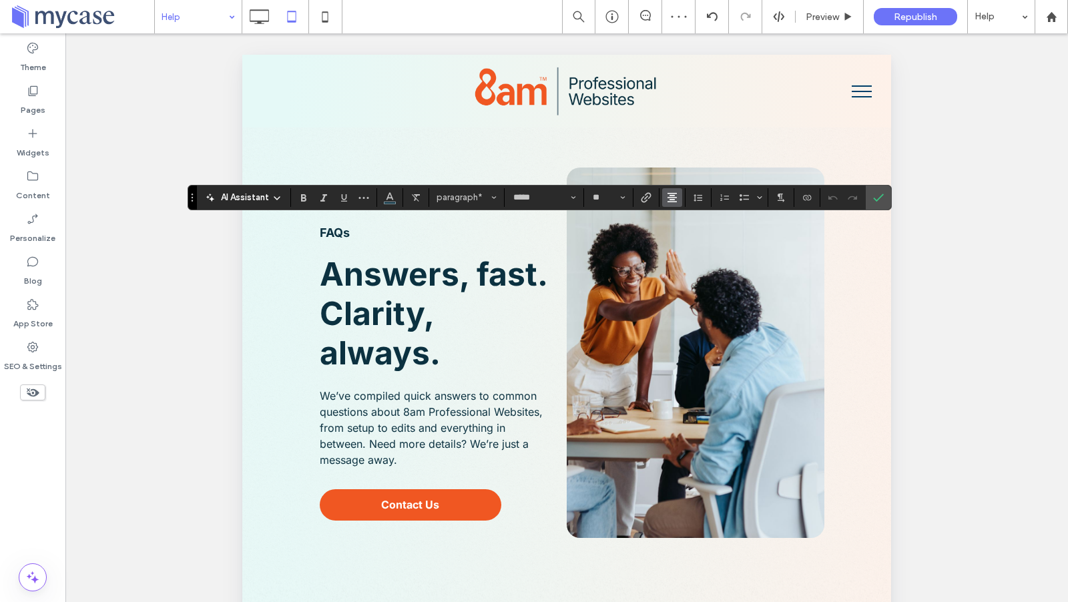
click at [667, 196] on use "Alignment" at bounding box center [671, 197] width 9 height 9
click at [680, 216] on icon "ui.textEditor.alignment.left" at bounding box center [682, 219] width 11 height 11
click at [875, 203] on span "Confirm" at bounding box center [878, 197] width 11 height 23
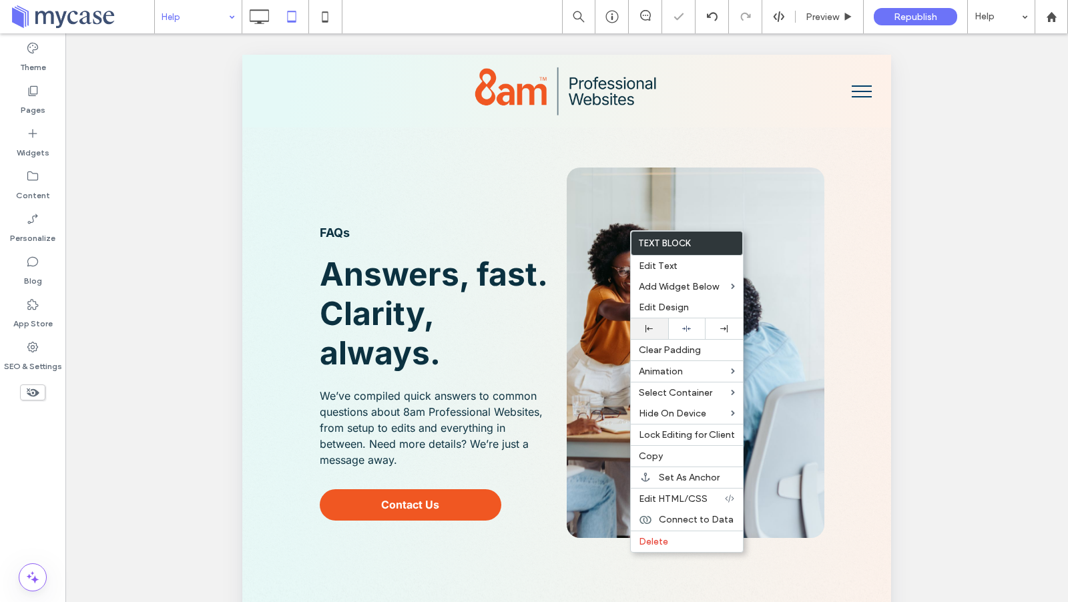
click at [640, 332] on div at bounding box center [649, 328] width 37 height 21
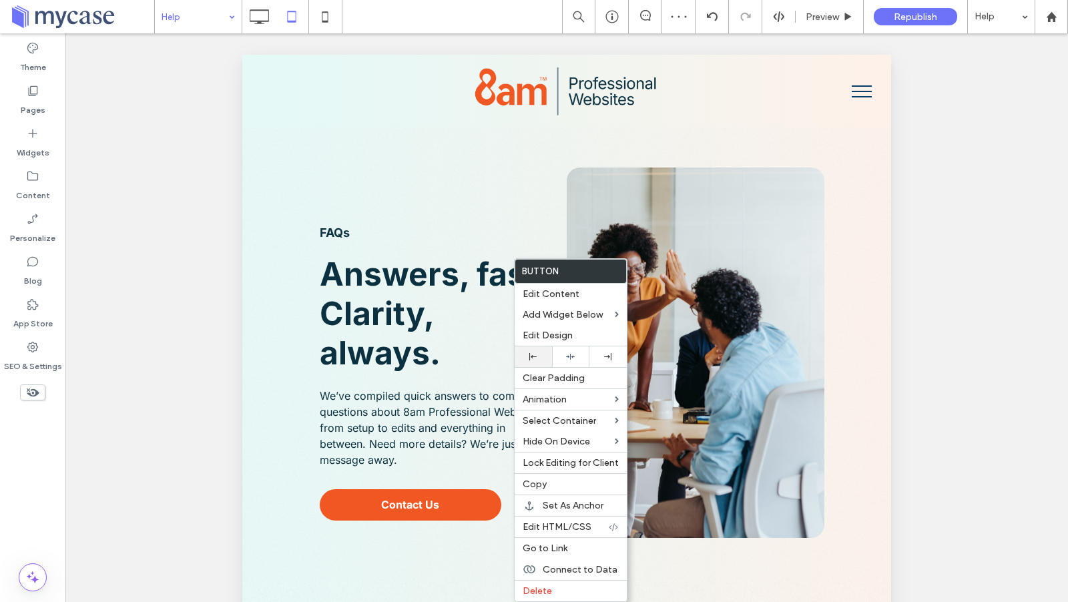
click at [532, 355] on use at bounding box center [532, 356] width 7 height 7
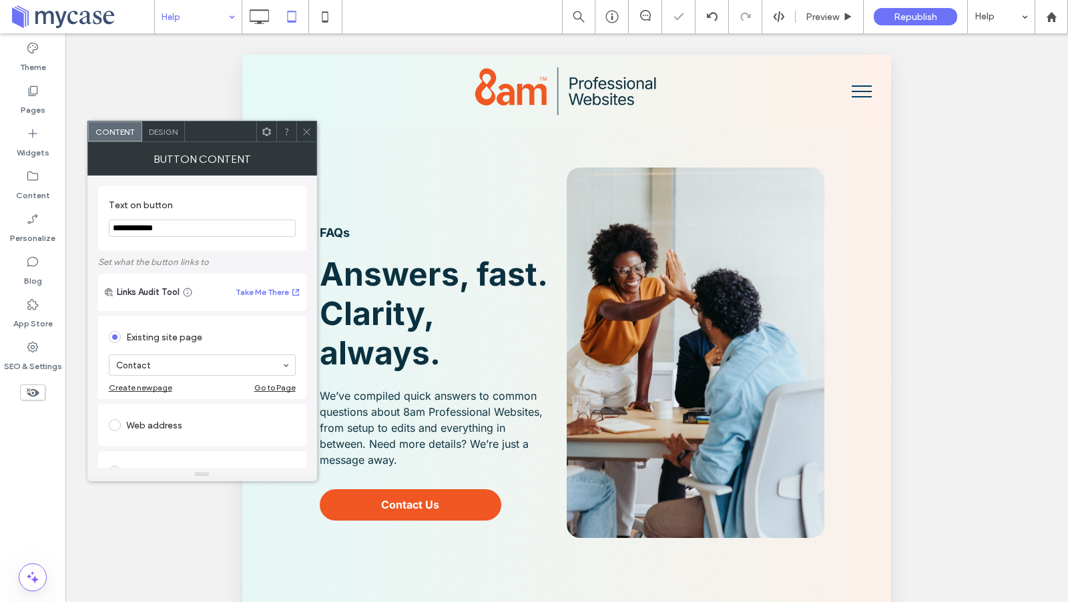
click at [172, 127] on span "Design" at bounding box center [163, 132] width 29 height 10
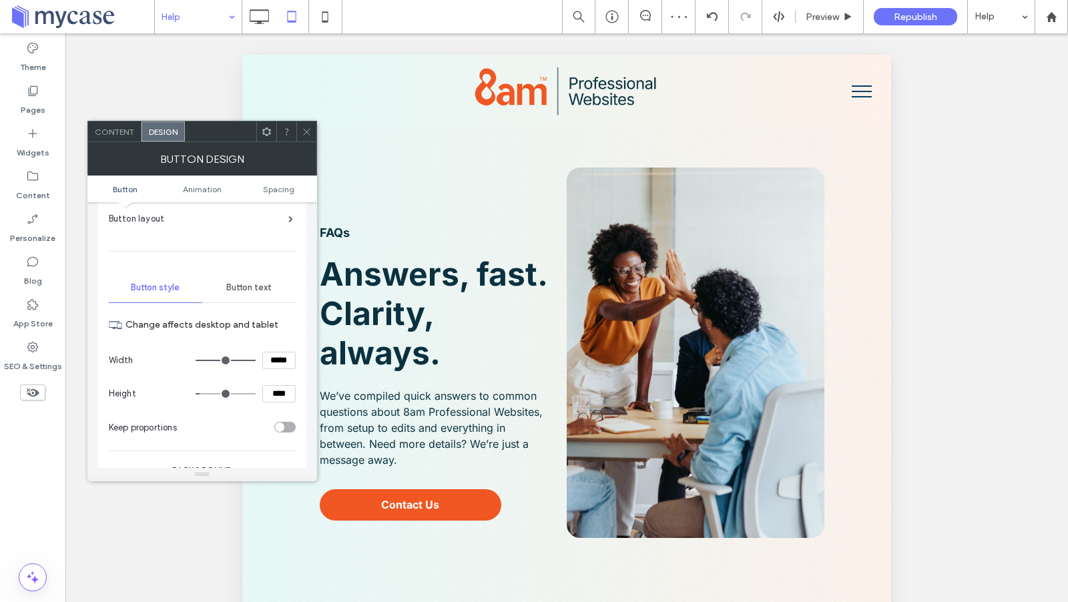
click at [240, 288] on span "Button text" at bounding box center [248, 287] width 45 height 11
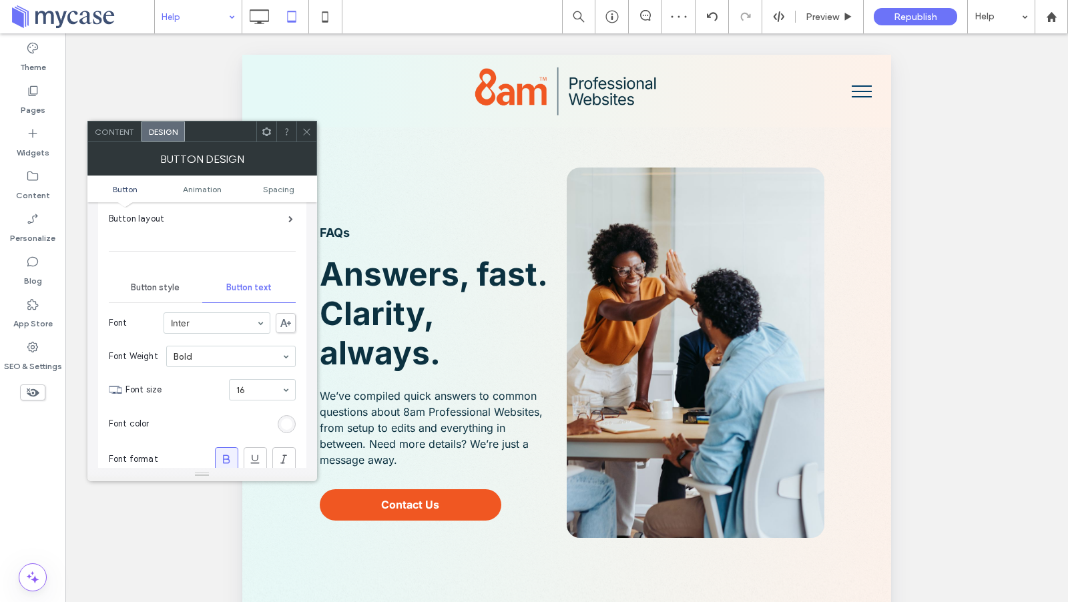
scroll to position [142, 0]
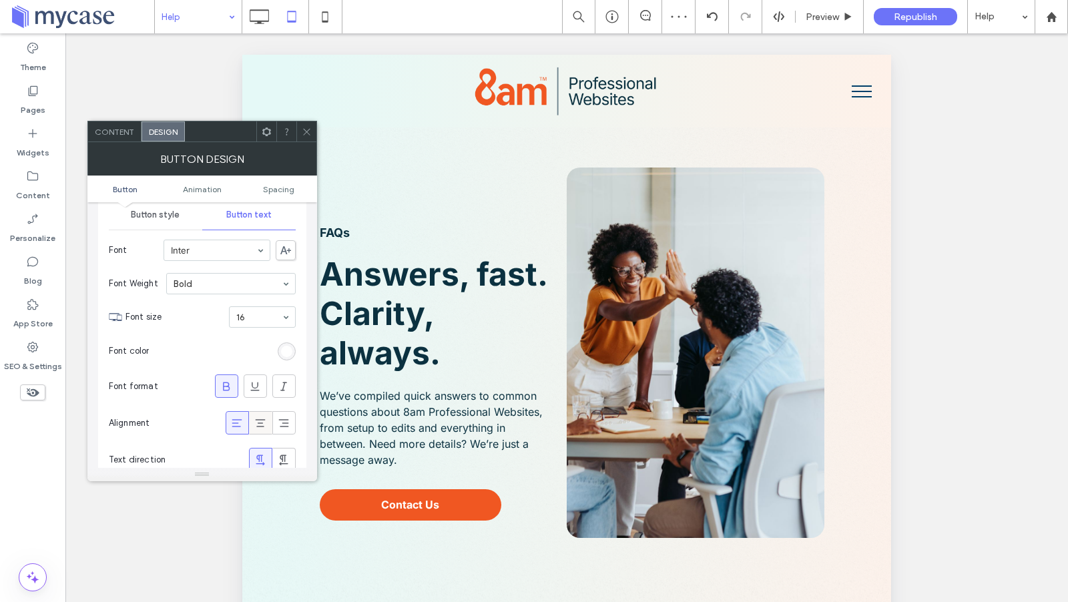
click at [254, 426] on span at bounding box center [260, 423] width 13 height 22
click at [308, 130] on use at bounding box center [306, 131] width 7 height 7
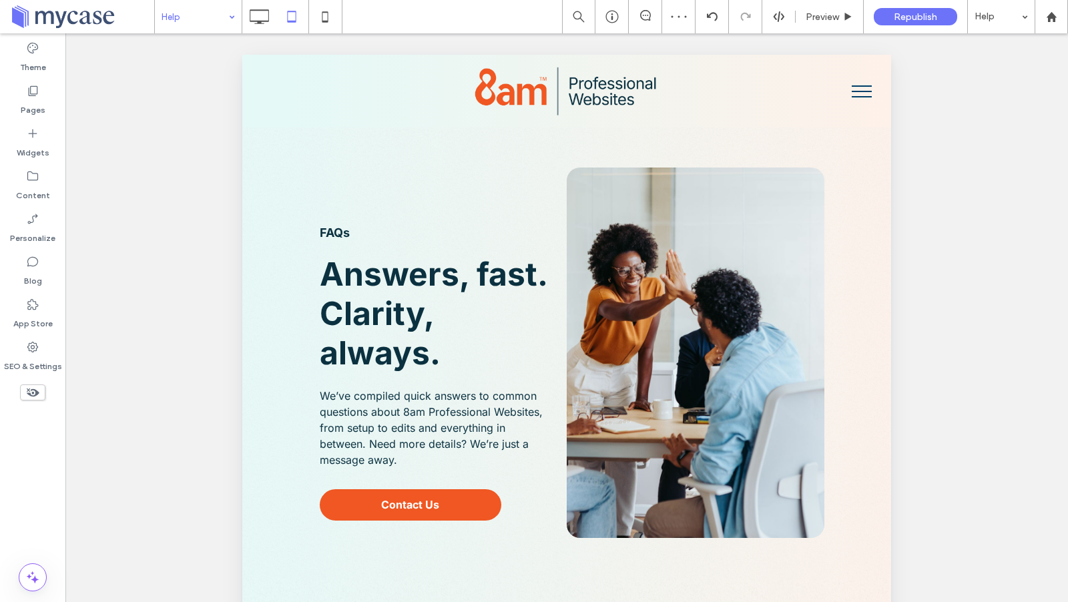
click at [149, 2] on link at bounding box center [82, 16] width 144 height 33
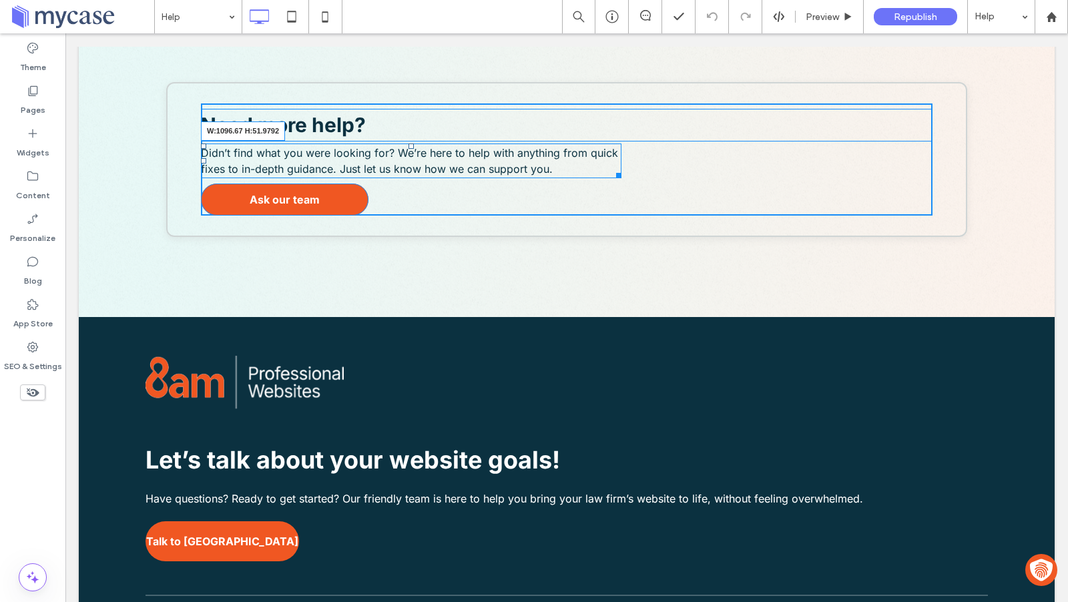
drag, startPoint x: 620, startPoint y: 173, endPoint x: 951, endPoint y: 150, distance: 331.2
click at [951, 150] on div "Need more help? Didn’t find what you were looking for? We’re here to help with …" at bounding box center [566, 159] width 801 height 155
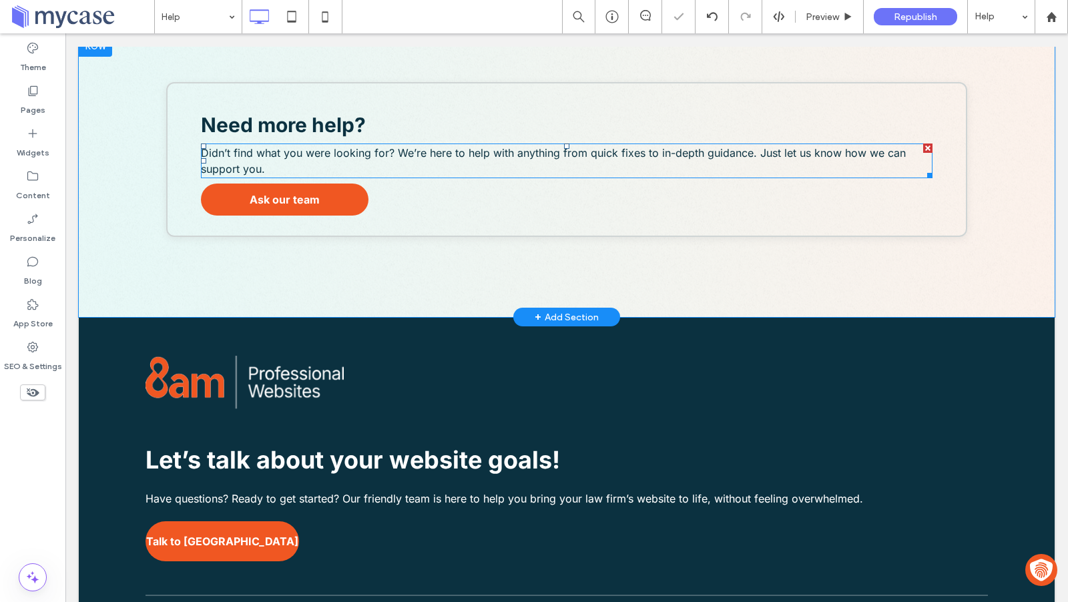
click at [497, 264] on div "Need more help? Didn’t find what you were looking for? We’re here to help with …" at bounding box center [567, 176] width 976 height 282
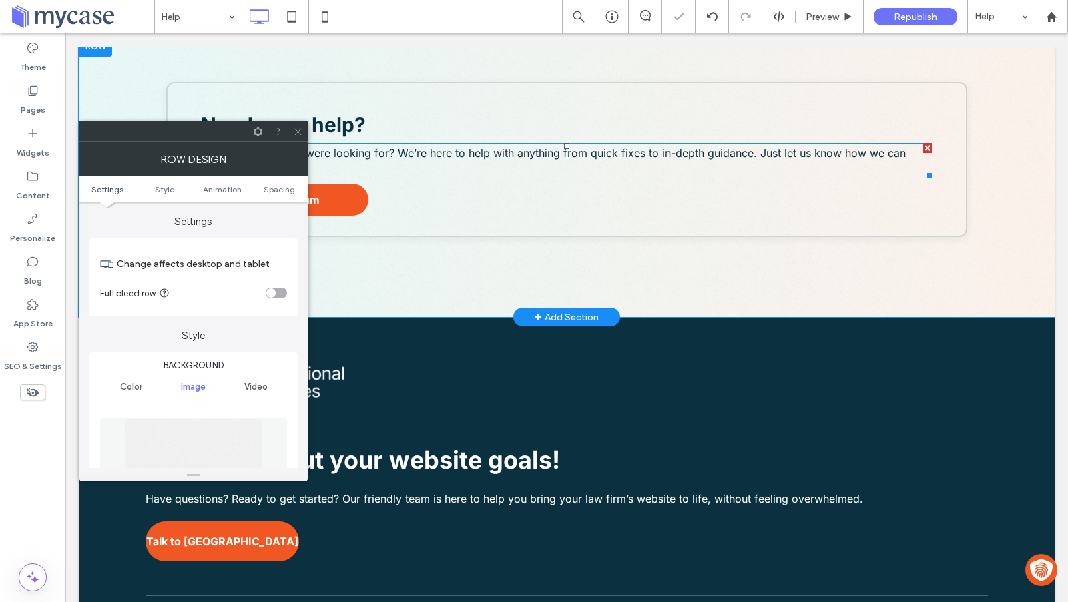
scroll to position [1811, 0]
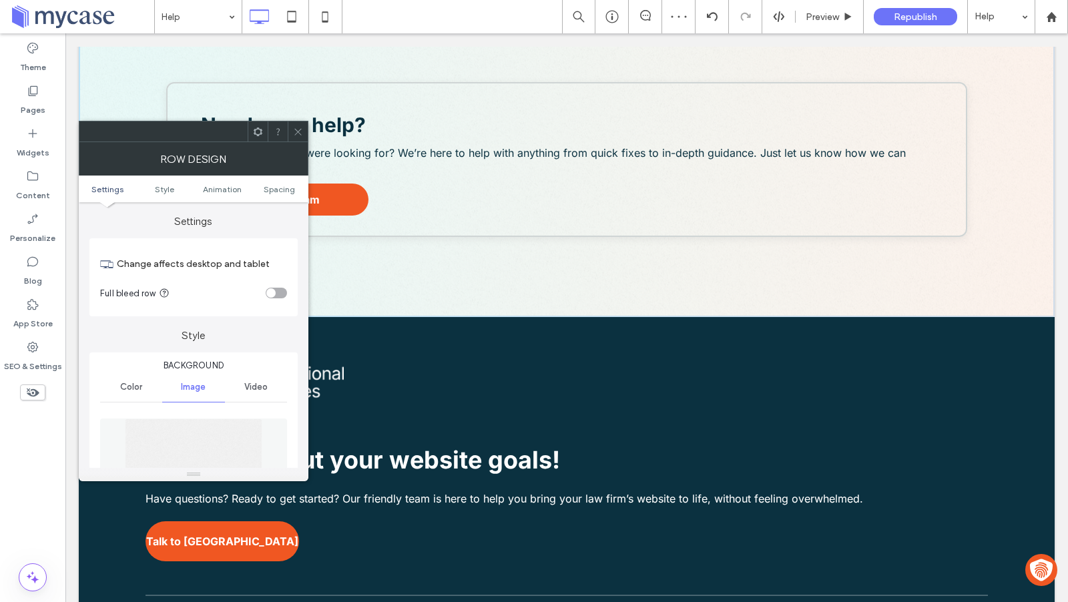
click at [289, 136] on div at bounding box center [298, 131] width 20 height 20
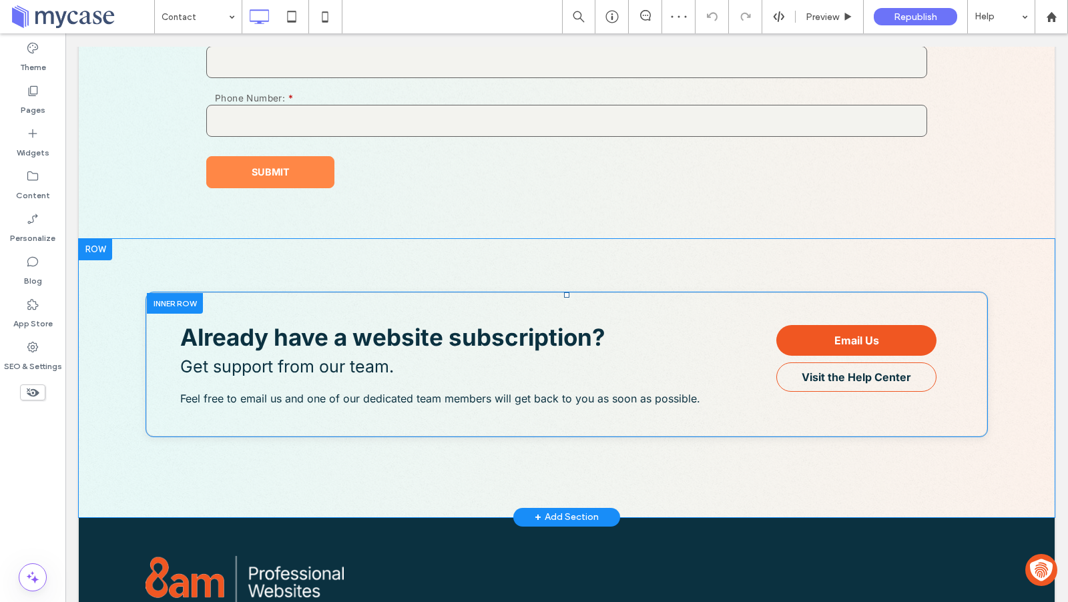
scroll to position [879, 0]
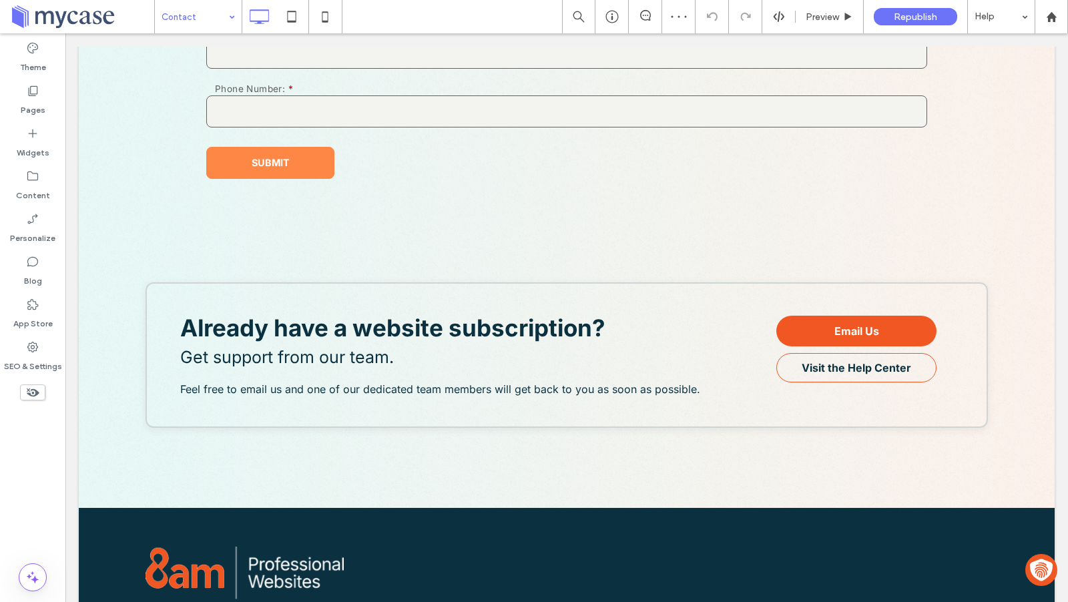
click at [201, 30] on input at bounding box center [195, 16] width 67 height 33
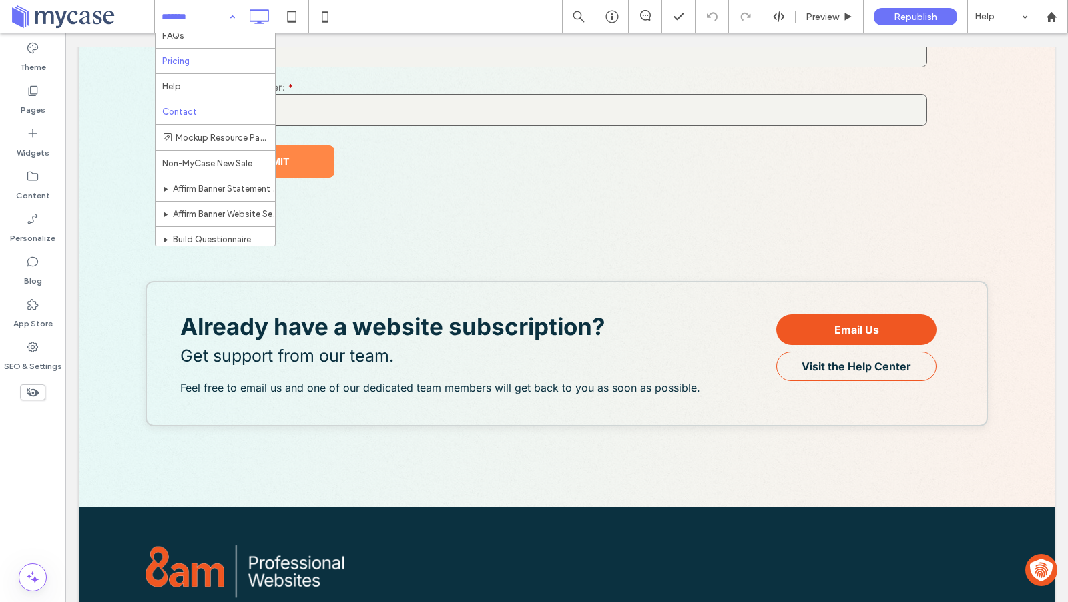
scroll to position [878, 0]
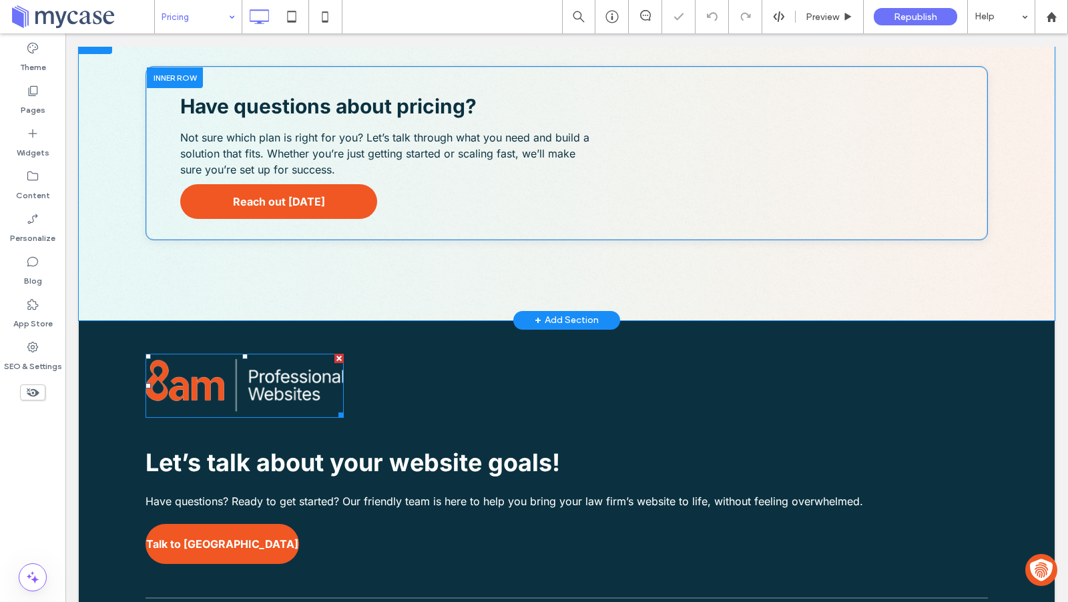
scroll to position [1732, 0]
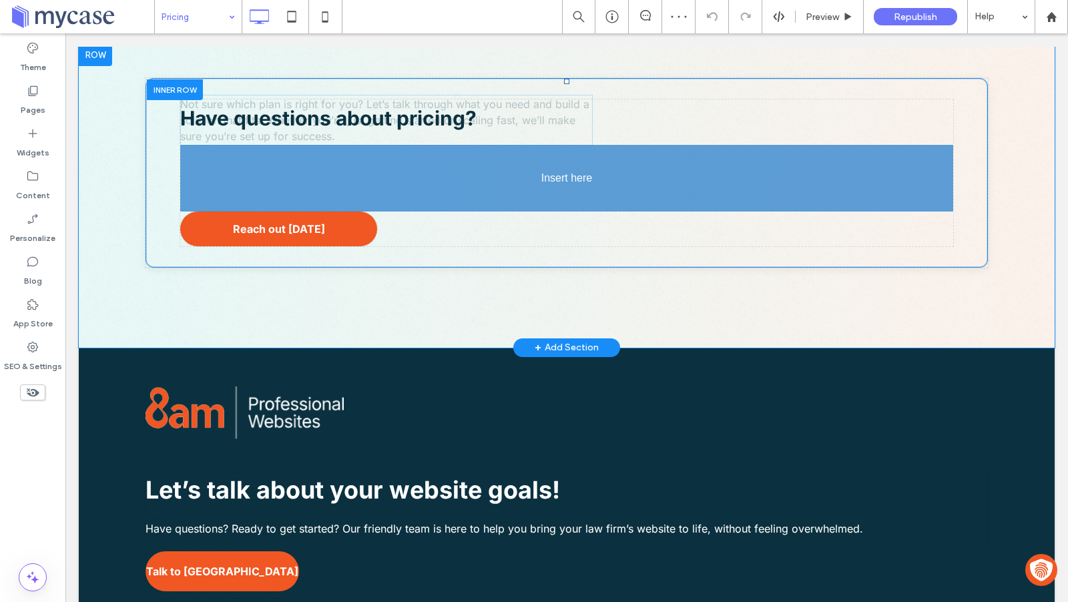
drag, startPoint x: 581, startPoint y: 187, endPoint x: 880, endPoint y: 183, distance: 299.1
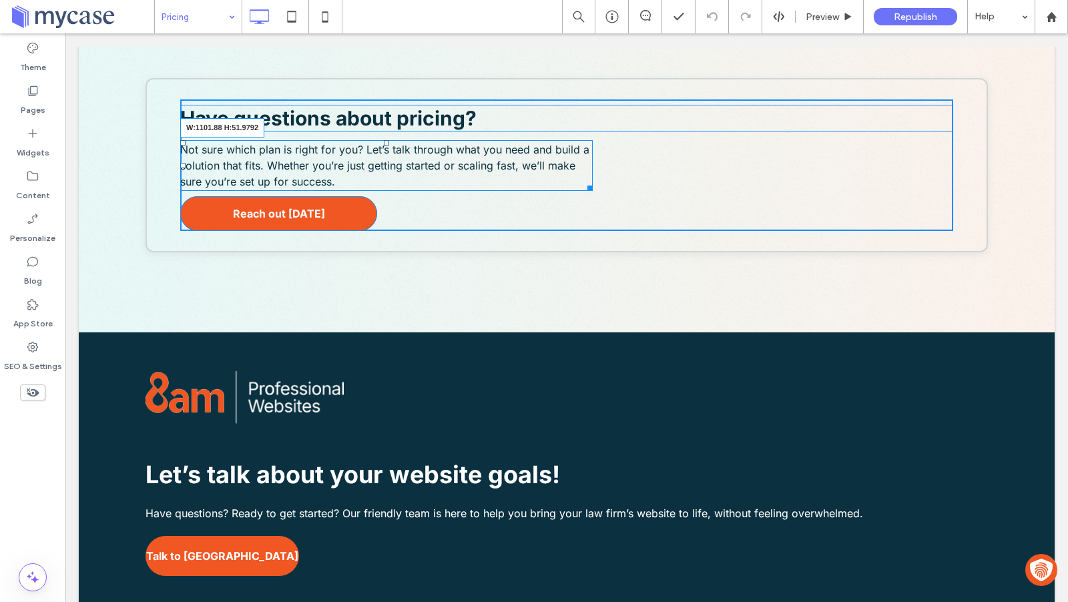
drag, startPoint x: 585, startPoint y: 188, endPoint x: 908, endPoint y: 178, distance: 322.6
click at [908, 178] on div "Have questions about pricing? Not sure which plan is right for you? Let’s talk …" at bounding box center [566, 164] width 773 height 131
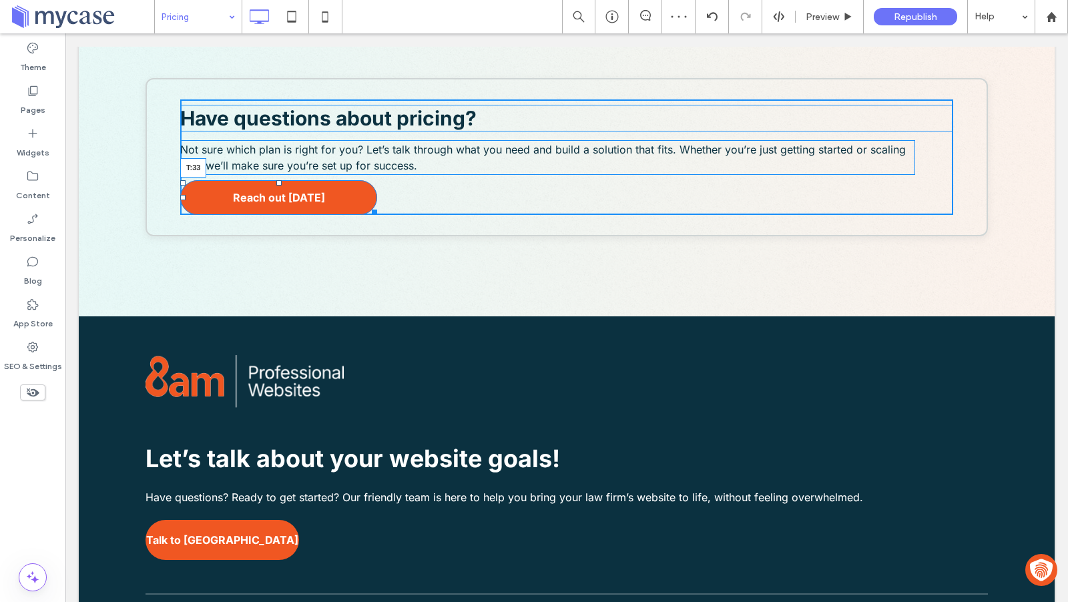
drag, startPoint x: 277, startPoint y: 181, endPoint x: 272, endPoint y: 204, distance: 23.2
click at [272, 204] on div "Have questions about pricing? Not sure which plan is right for you? Let’s talk …" at bounding box center [566, 156] width 773 height 115
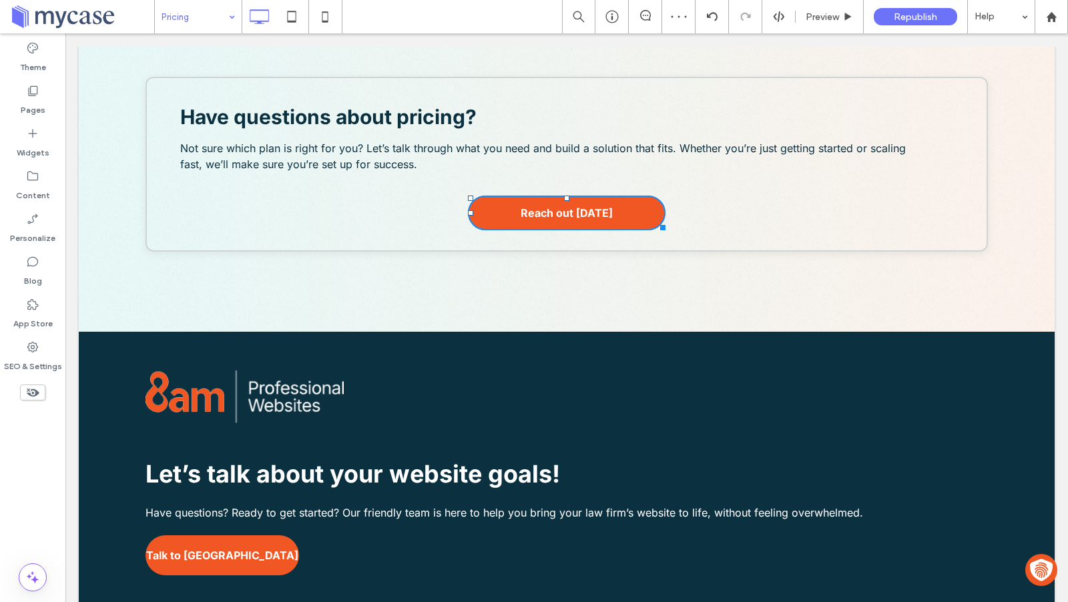
scroll to position [1731, 0]
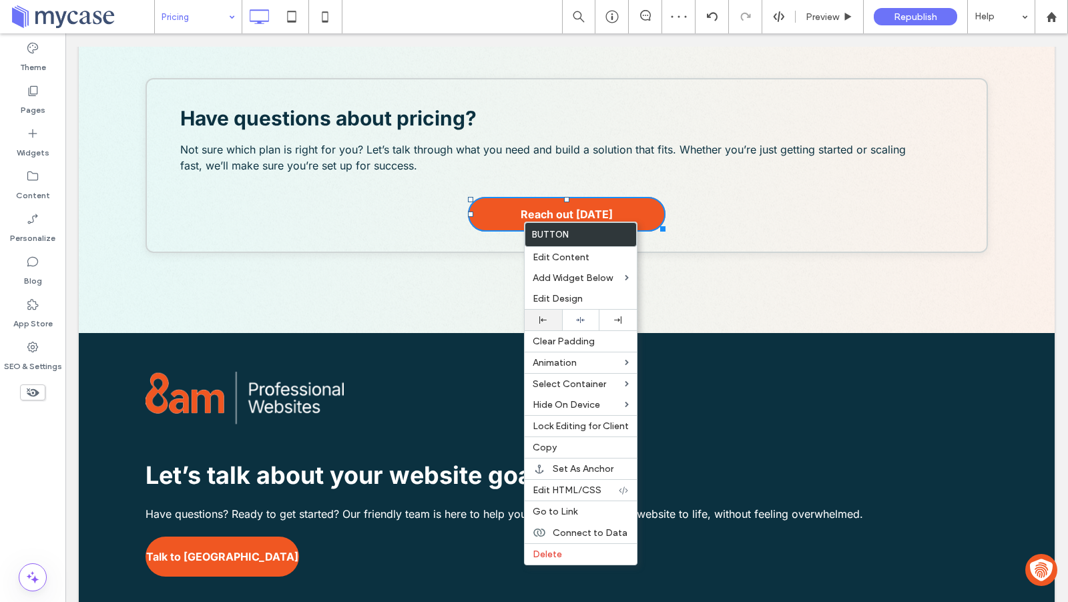
click at [543, 316] on icon at bounding box center [542, 319] width 7 height 7
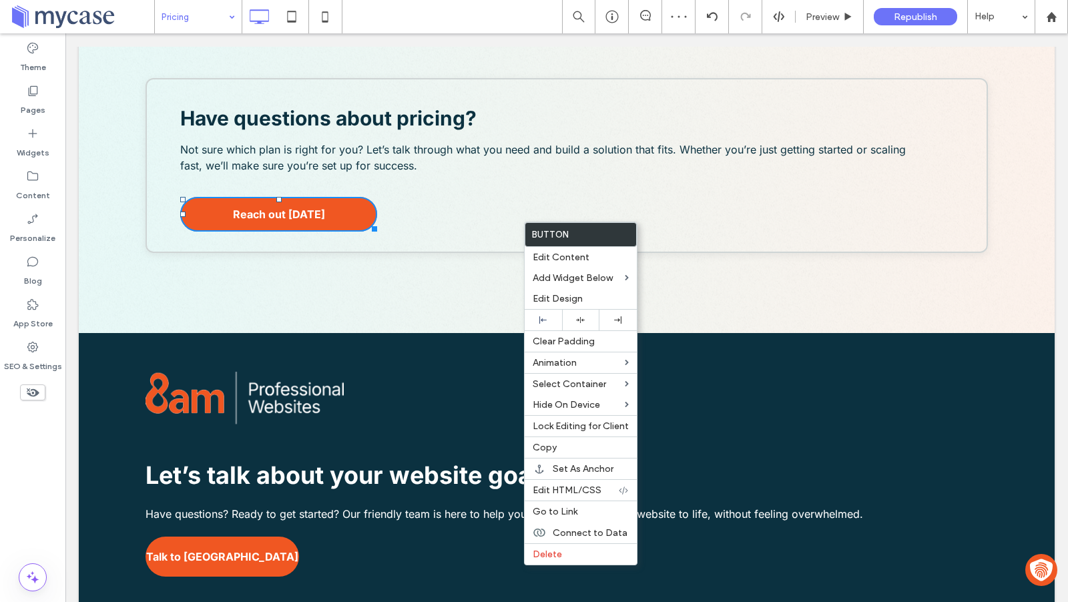
click at [258, 283] on div "Have questions about pricing? Not sure which plan is right for you? Let’s talk …" at bounding box center [567, 189] width 976 height 288
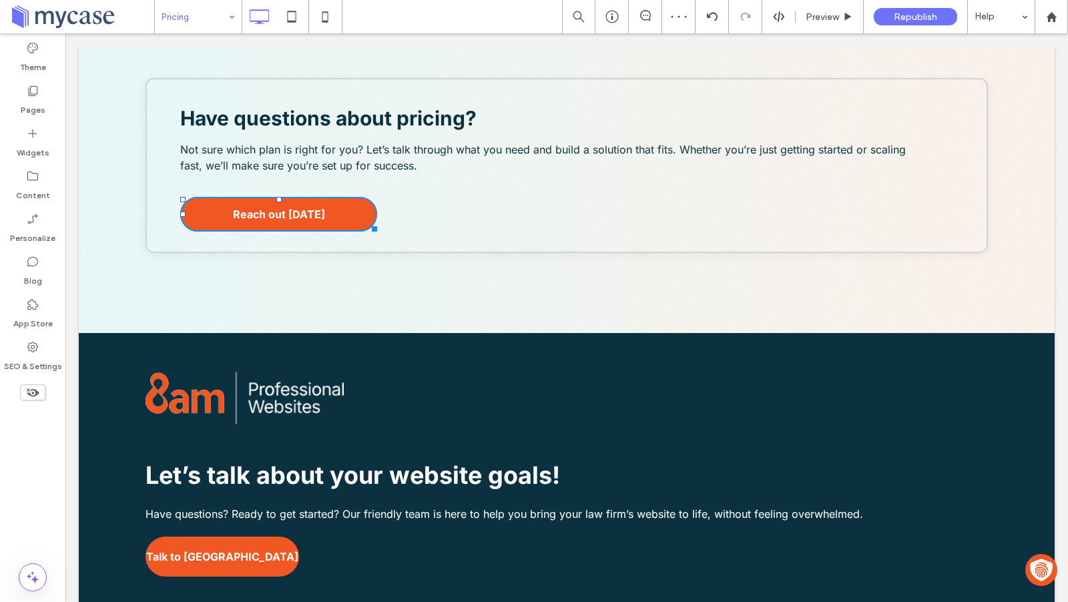
scroll to position [1732, 0]
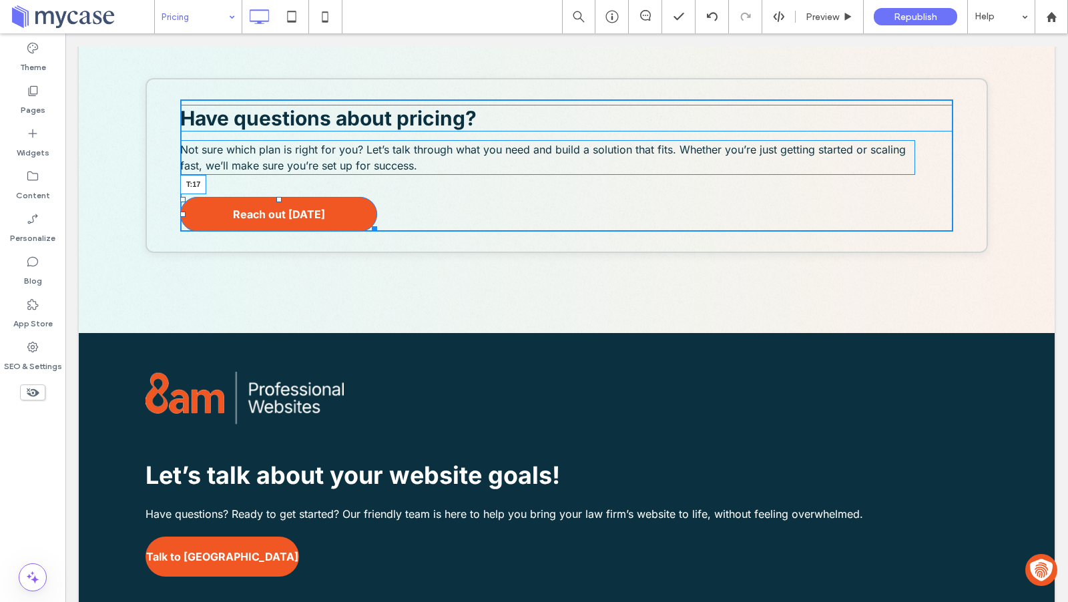
drag, startPoint x: 276, startPoint y: 196, endPoint x: 272, endPoint y: 186, distance: 11.2
click at [272, 186] on div "Have questions about pricing? Not sure which plan is right for you? Let’s talk …" at bounding box center [566, 165] width 773 height 132
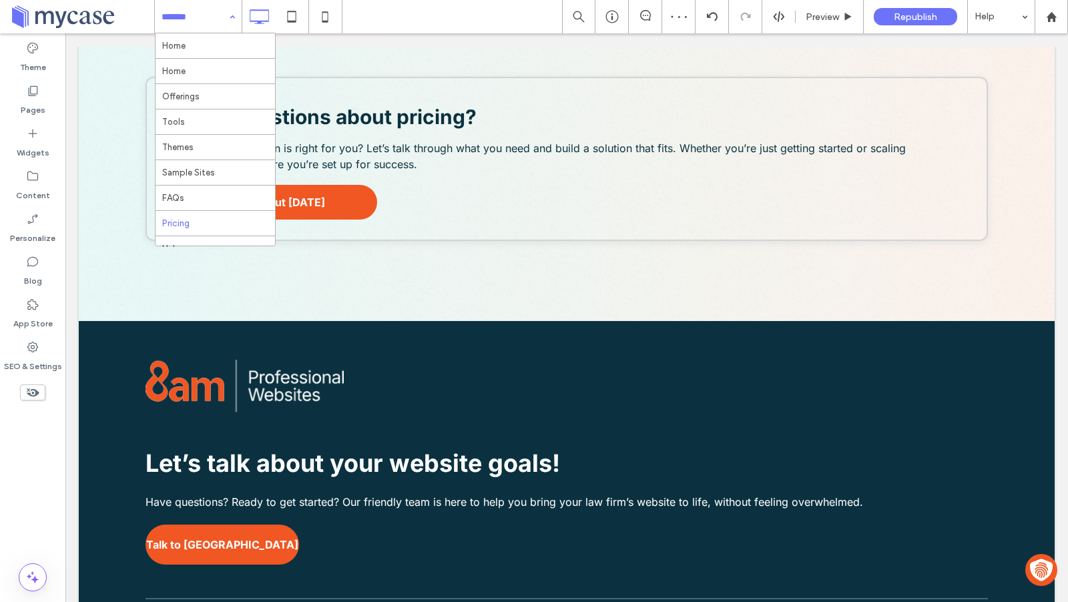
scroll to position [1731, 0]
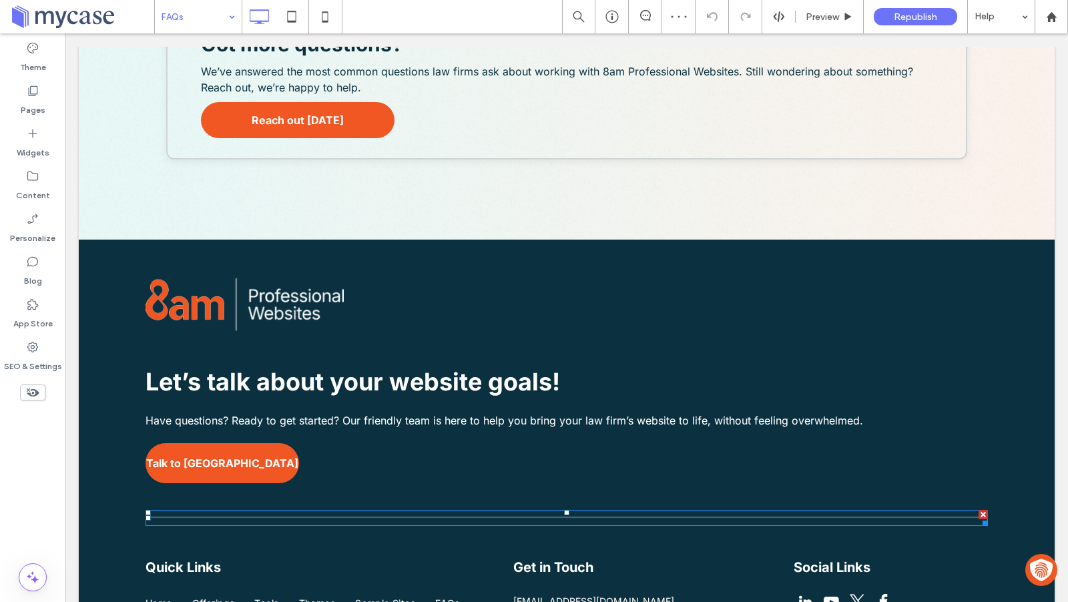
scroll to position [1880, 0]
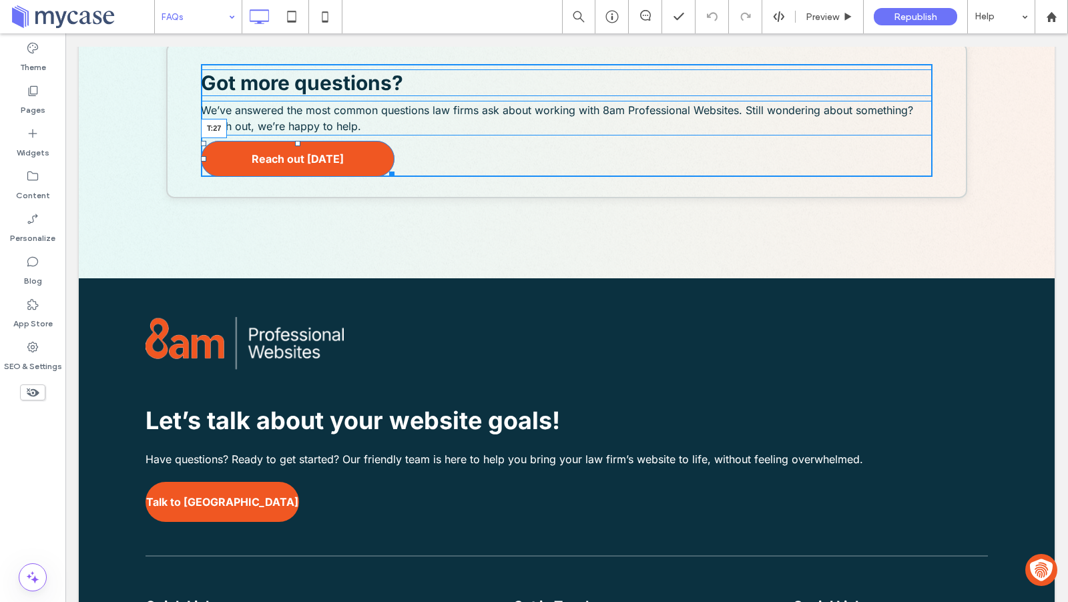
drag, startPoint x: 296, startPoint y: 144, endPoint x: 294, endPoint y: 161, distance: 17.5
click at [294, 161] on div "Got more questions? We’ve answered the most common questions law firms ask abou…" at bounding box center [567, 120] width 732 height 113
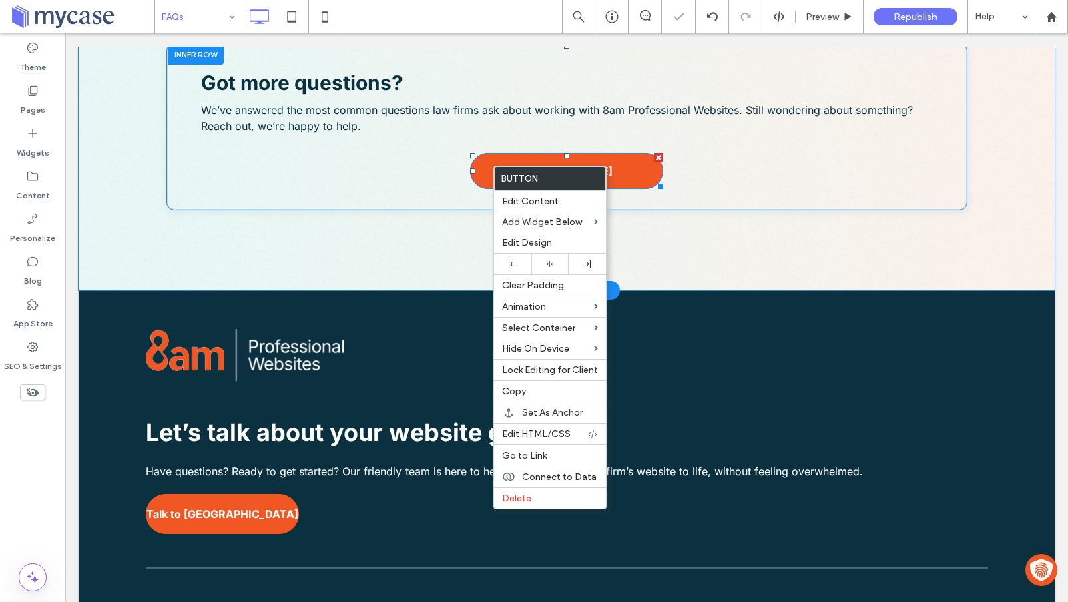
scroll to position [1879, 0]
click at [513, 264] on icon at bounding box center [512, 263] width 7 height 7
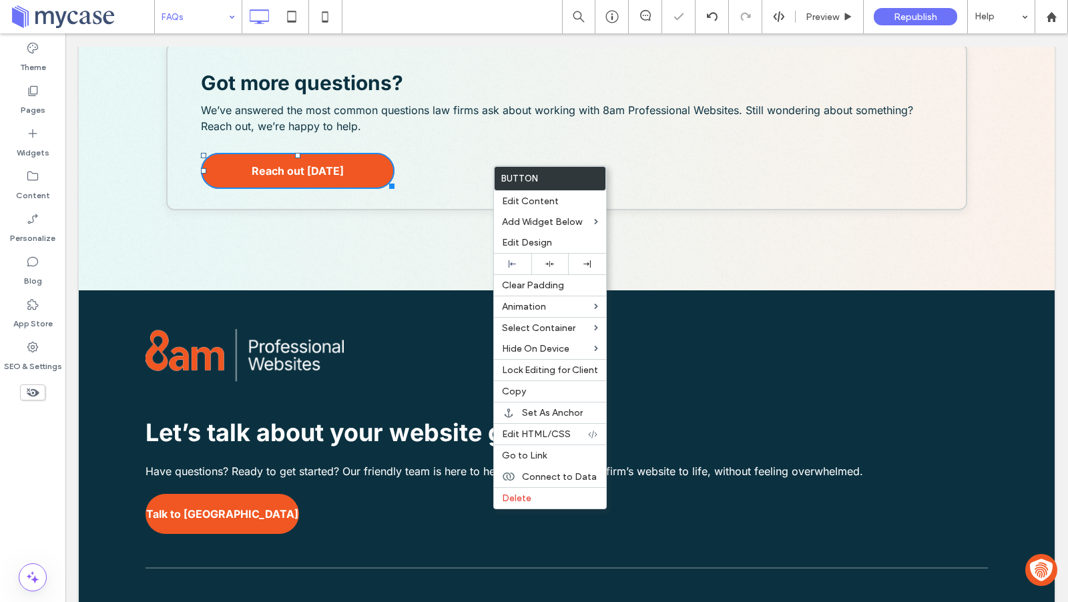
click at [493, 113] on span "We’ve answered the most common questions law firms ask about working with 8am P…" at bounding box center [557, 117] width 712 height 29
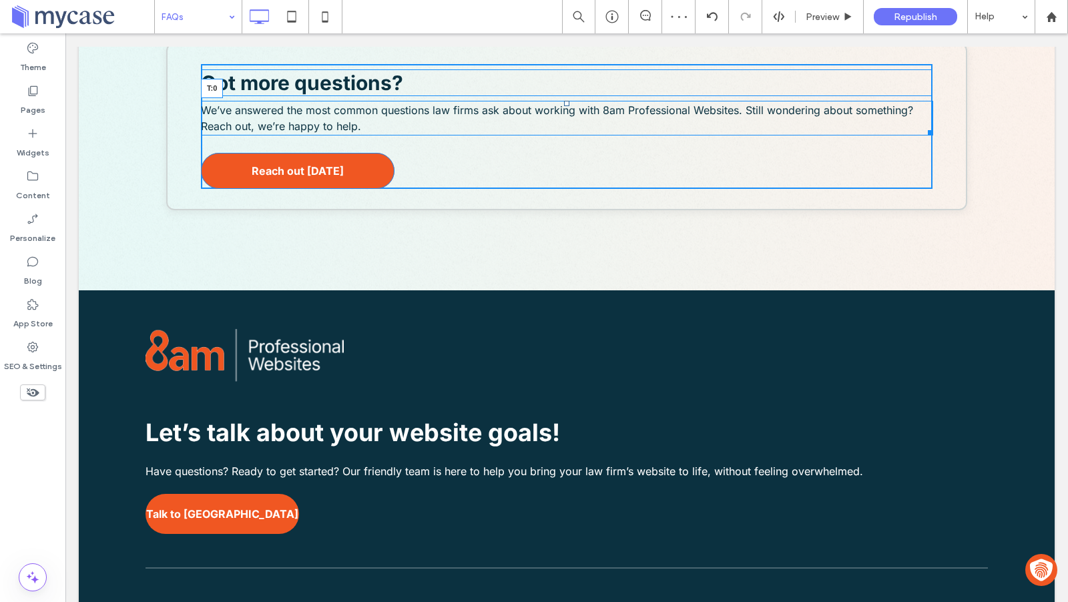
click at [566, 109] on div "Got more questions? We’ve answered the most common questions law firms ask abou…" at bounding box center [567, 126] width 732 height 125
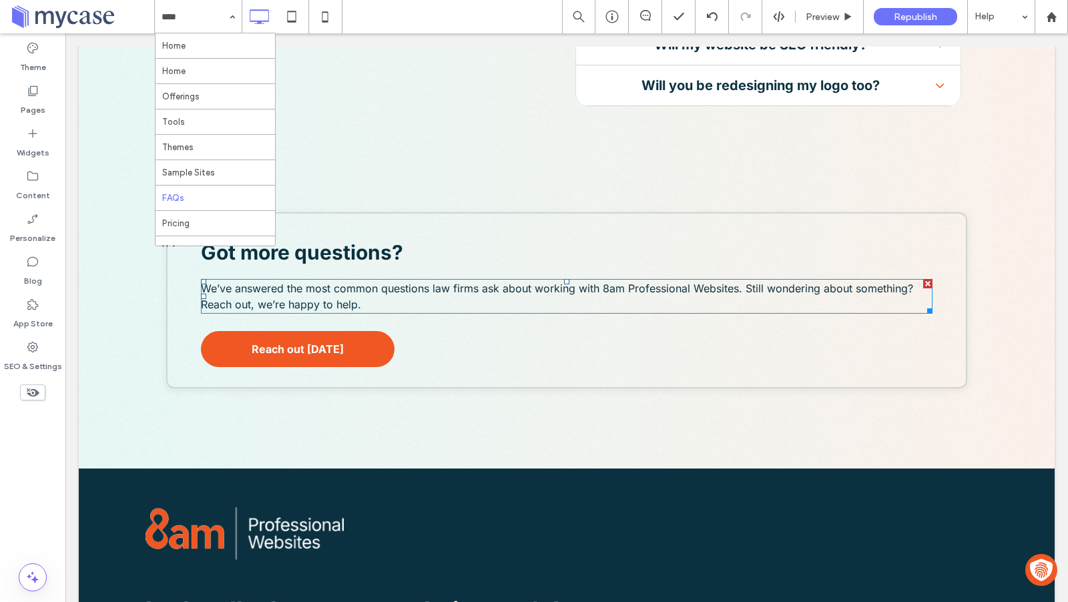
scroll to position [1710, 0]
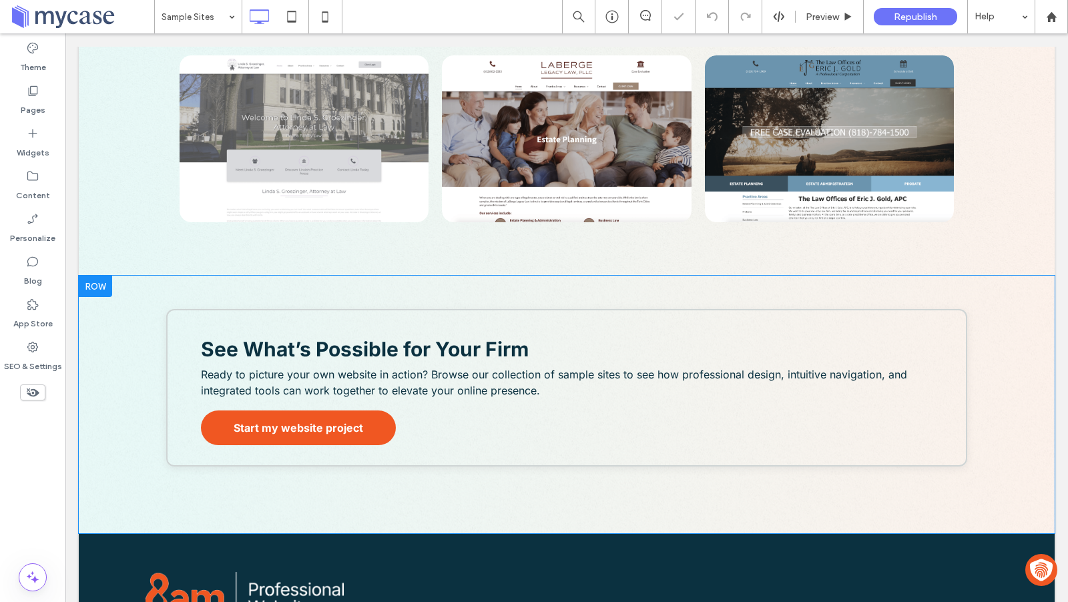
scroll to position [2620, 0]
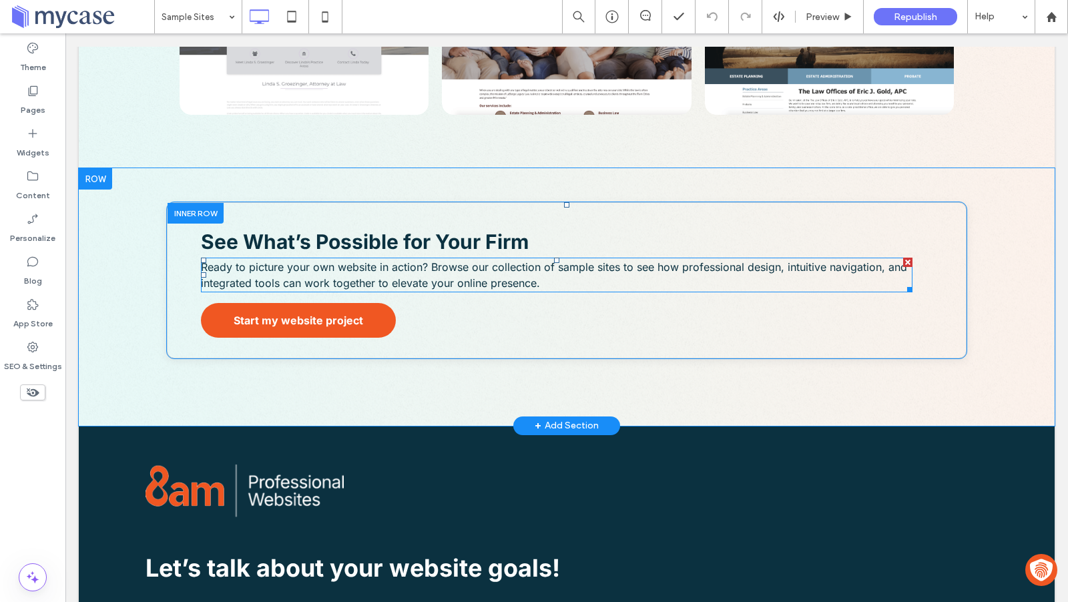
drag, startPoint x: 559, startPoint y: 256, endPoint x: 562, endPoint y: 265, distance: 9.3
click at [561, 265] on div "See What’s Possible for Your Firm Ready to picture your own website in action? …" at bounding box center [567, 280] width 732 height 115
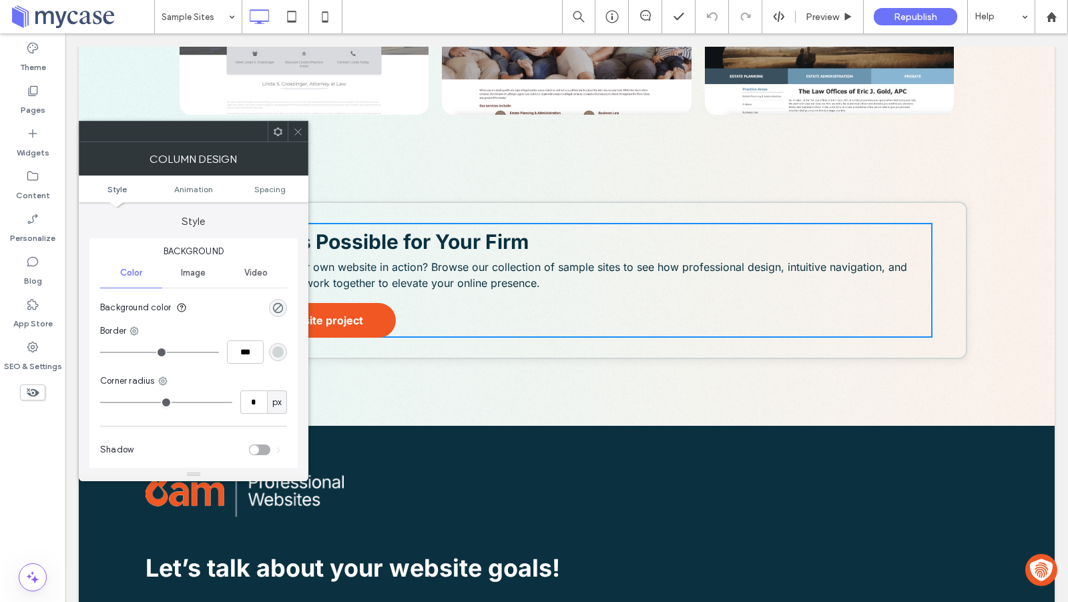
click at [300, 125] on span at bounding box center [298, 131] width 10 height 20
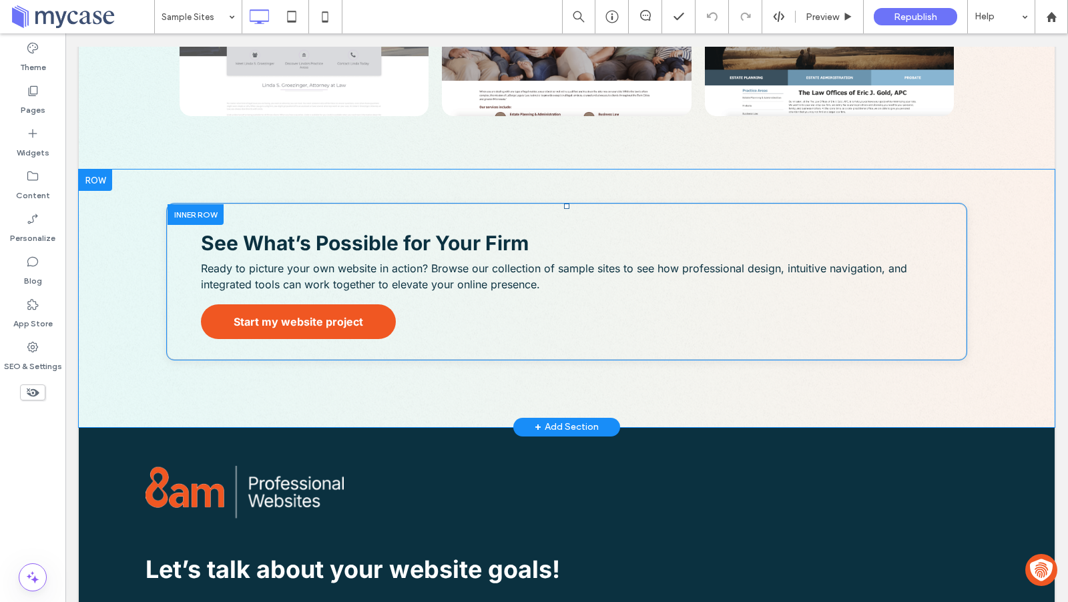
scroll to position [2620, 0]
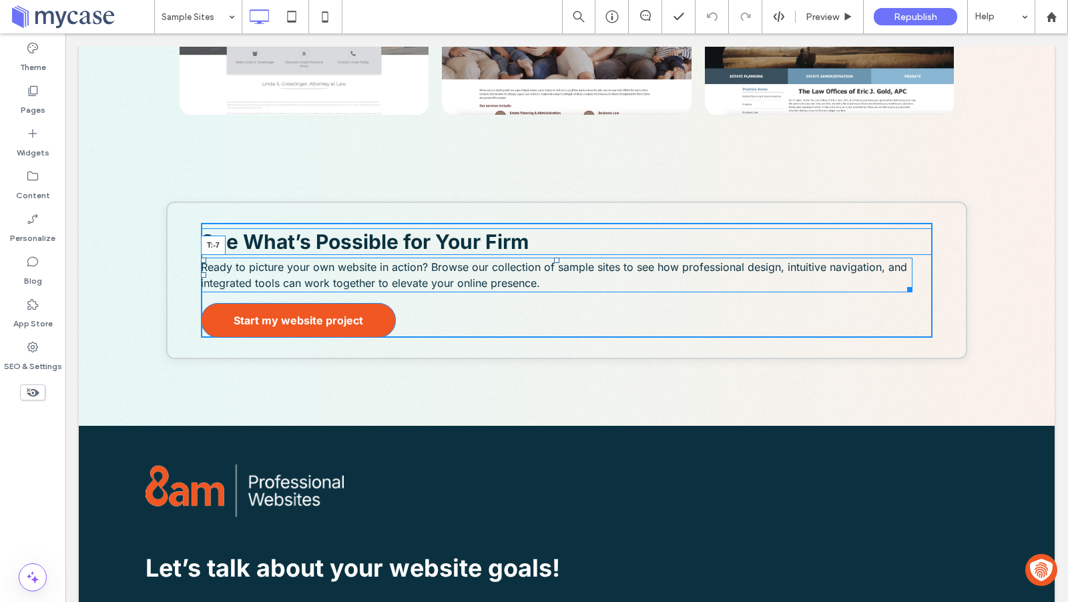
click at [561, 266] on div "Ready to picture your own website in action? Browse our collection of sample si…" at bounding box center [557, 275] width 712 height 35
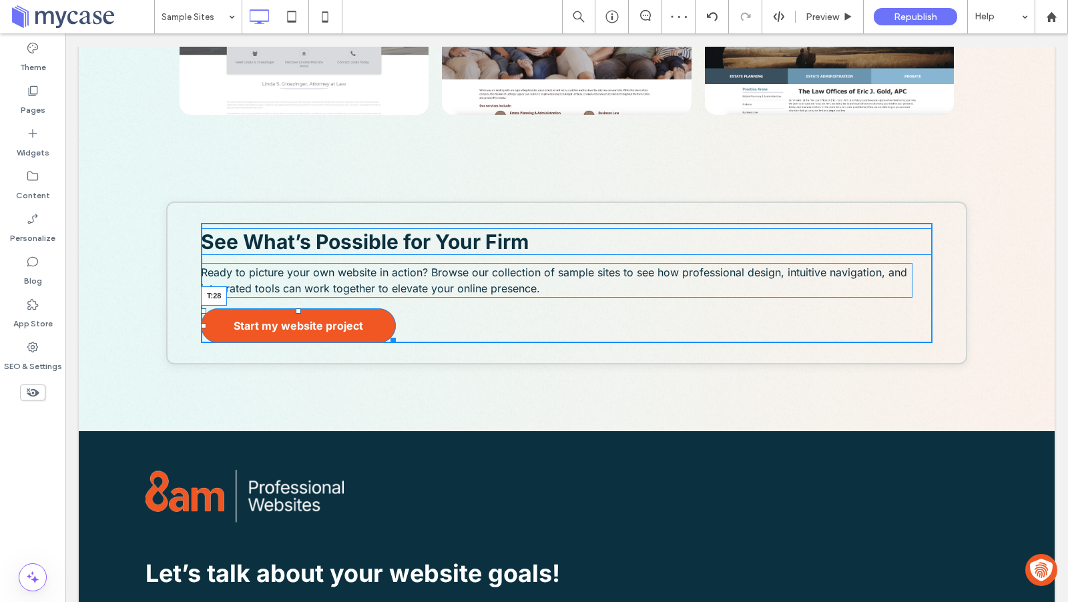
drag, startPoint x: 300, startPoint y: 311, endPoint x: 304, endPoint y: 320, distance: 9.6
click at [304, 320] on div "See What’s Possible for Your Firm Ready to picture your own website in action? …" at bounding box center [567, 283] width 732 height 120
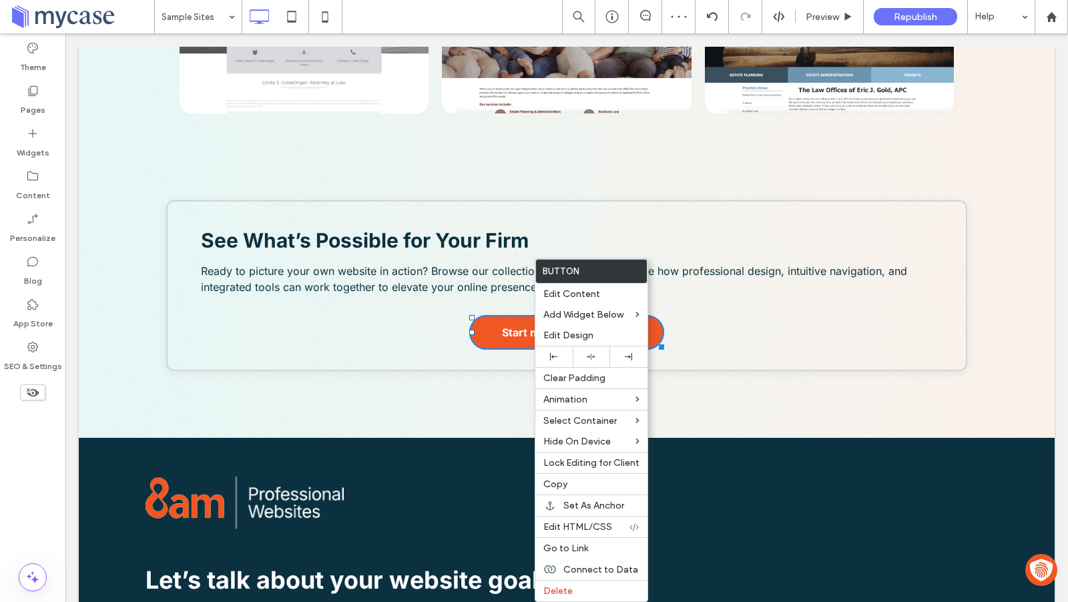
scroll to position [2619, 0]
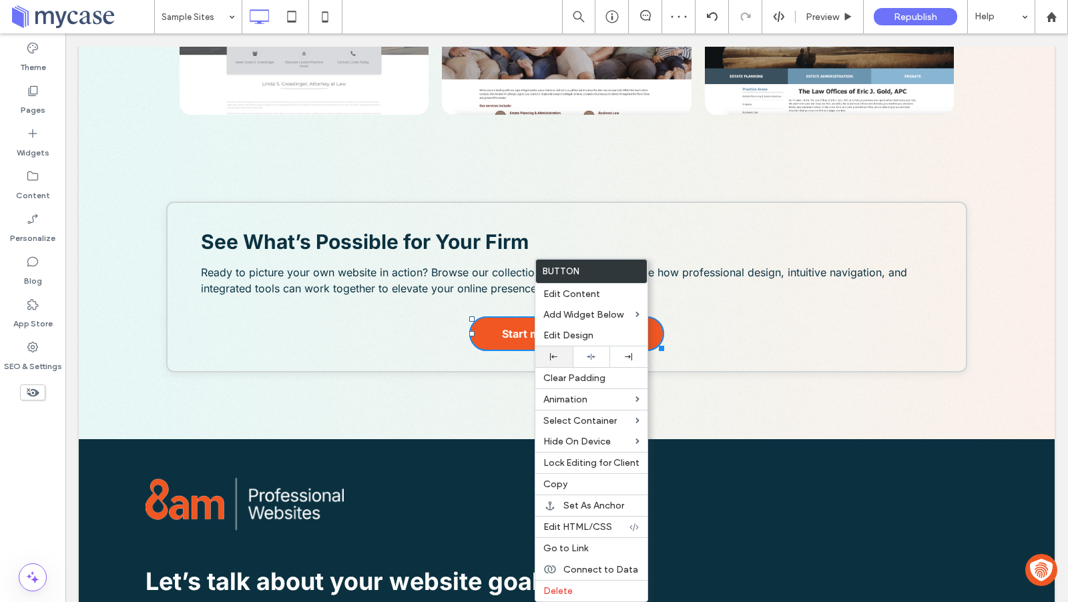
click at [557, 361] on div at bounding box center [553, 356] width 37 height 21
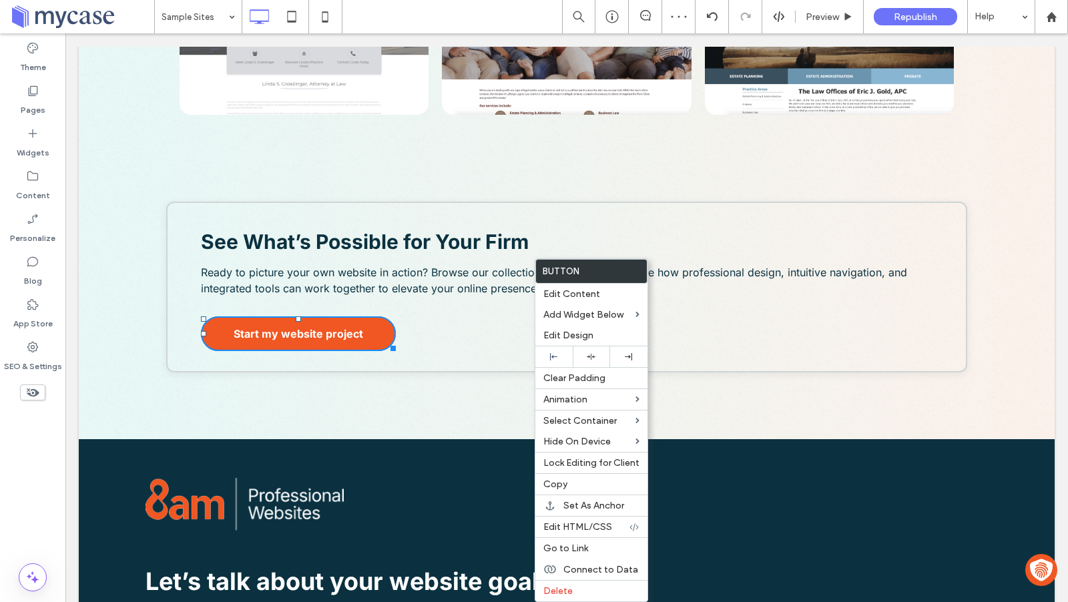
click at [371, 356] on div at bounding box center [534, 301] width 1068 height 602
click at [336, 119] on li "[PERSON_NAME], Attorney at Law Button" at bounding box center [304, 31] width 262 height 180
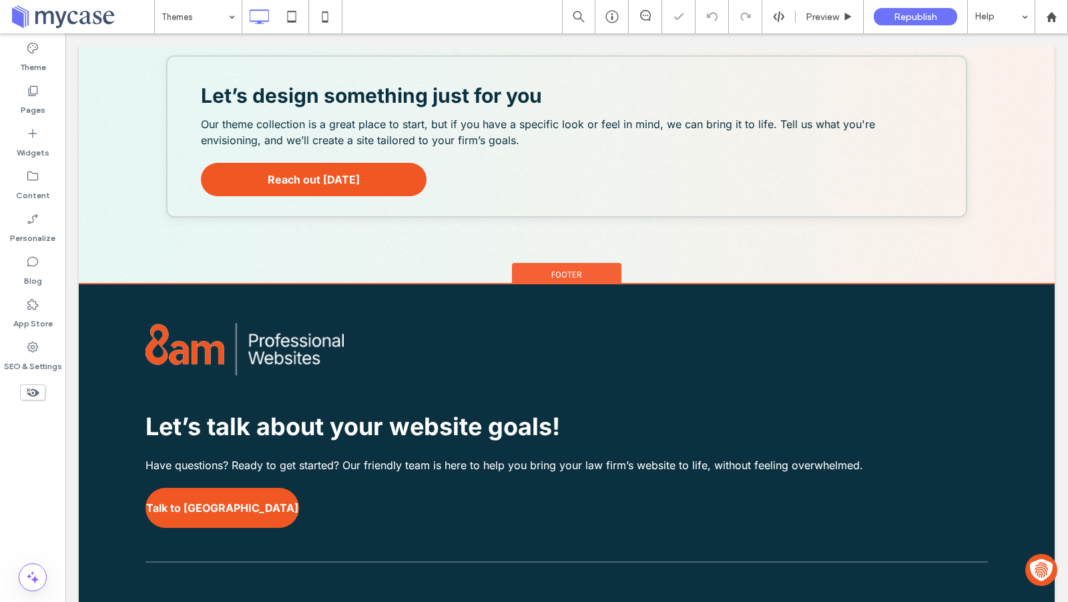
scroll to position [1599, 0]
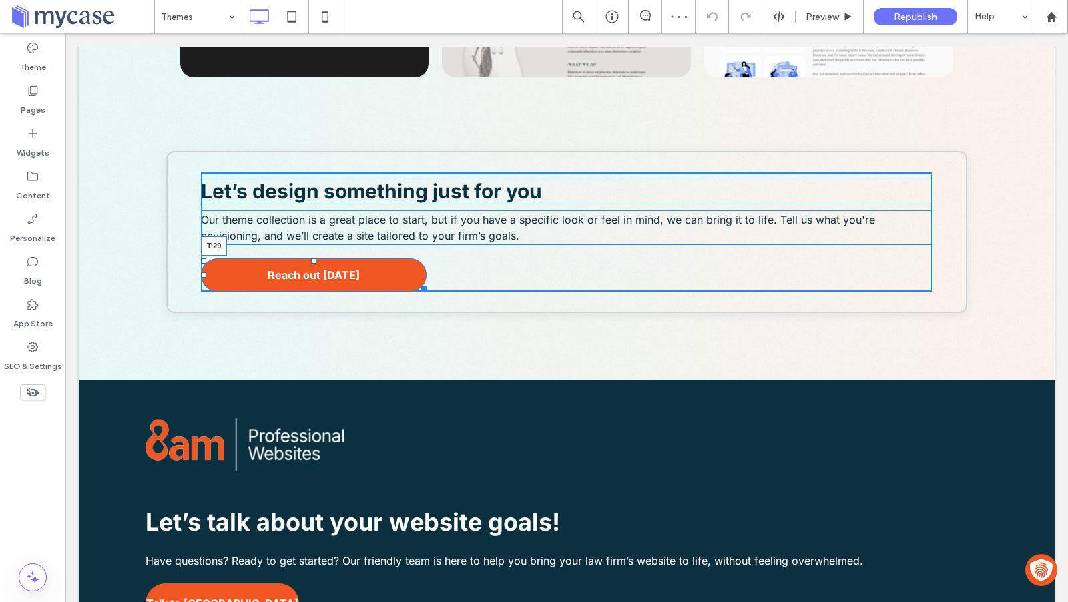
click at [312, 266] on div "Let’s design something just for you Our theme collection is a great place to st…" at bounding box center [567, 231] width 732 height 119
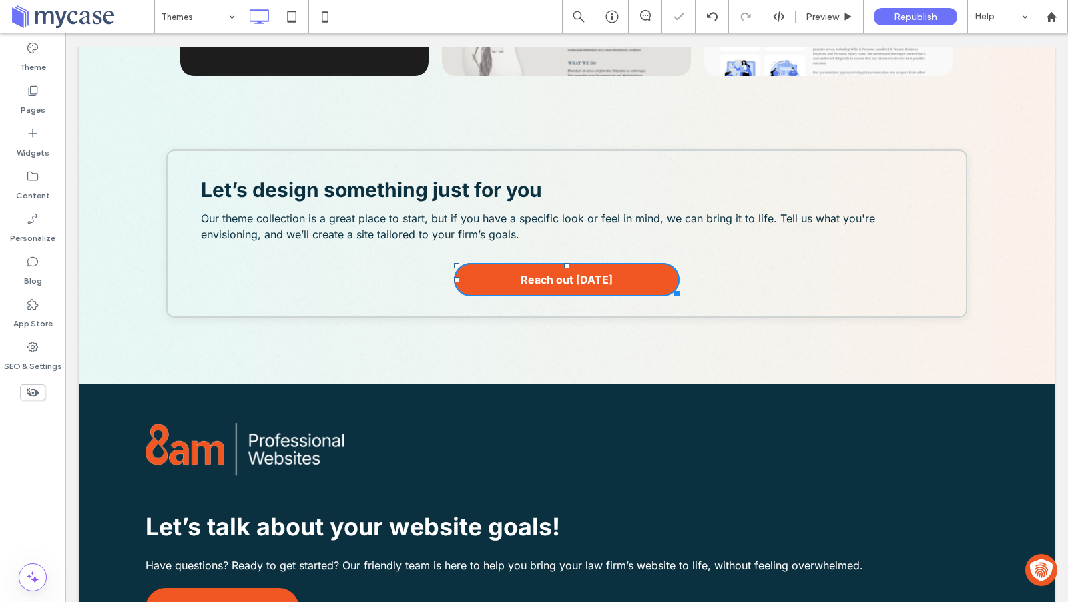
scroll to position [1597, 0]
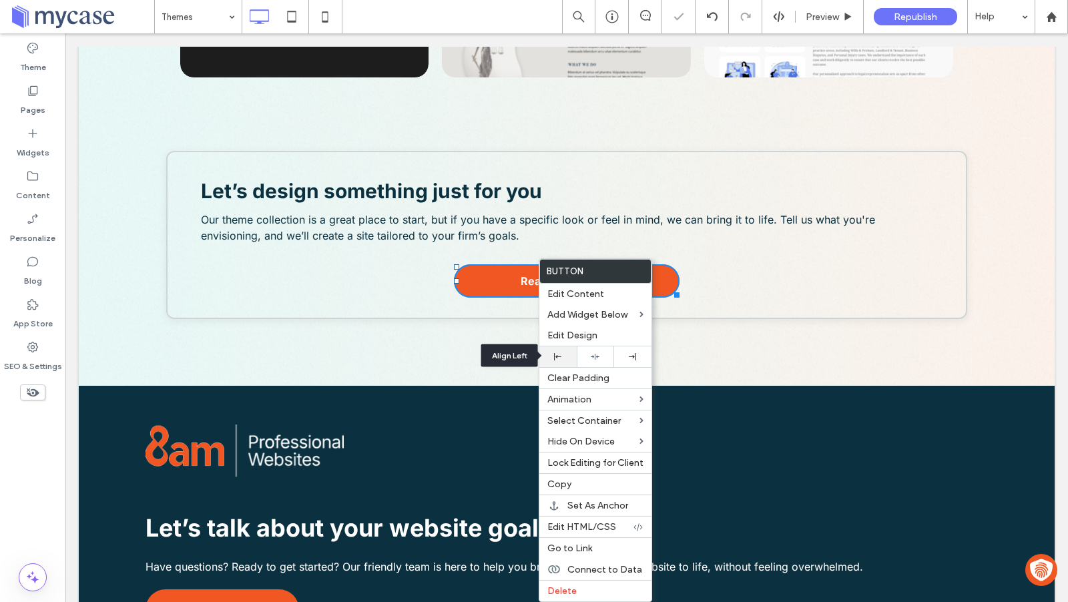
click at [563, 358] on div at bounding box center [558, 356] width 24 height 7
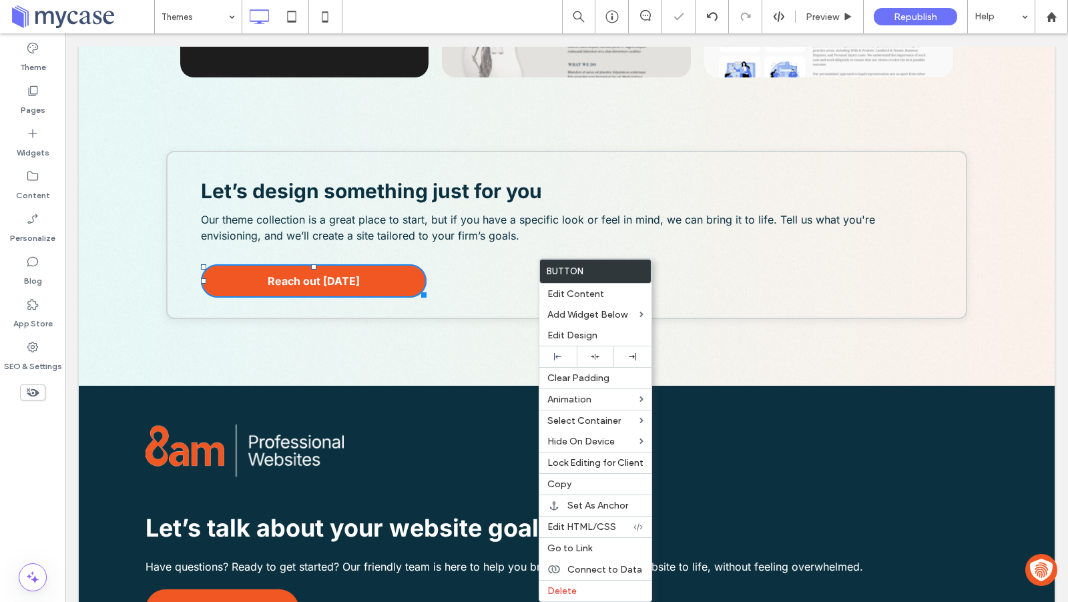
click at [560, 238] on p "Our theme collection is a great place to start, but if you have a specific look…" at bounding box center [567, 228] width 732 height 32
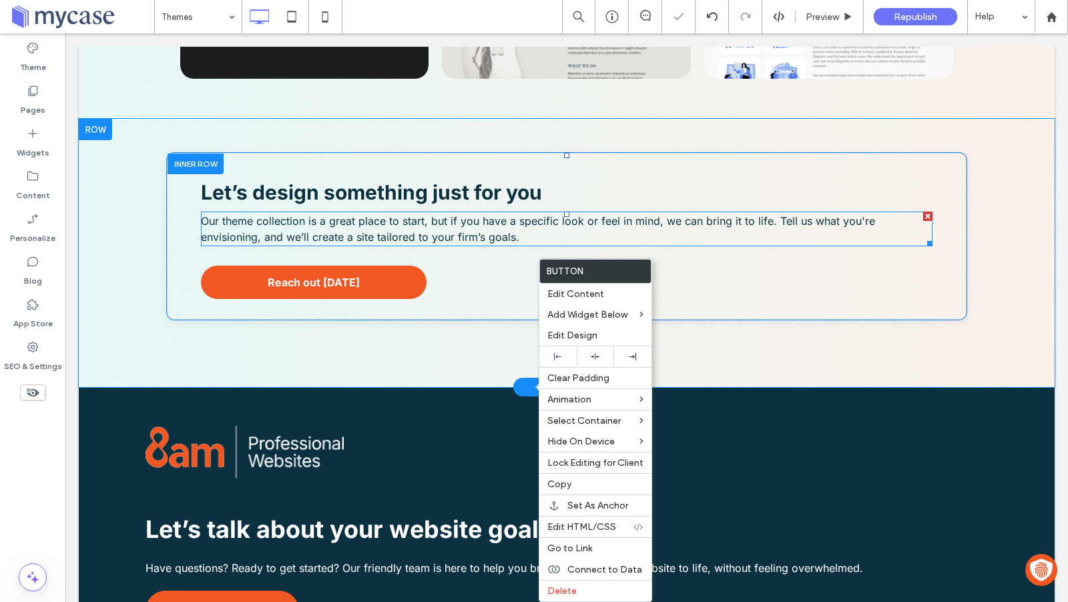
scroll to position [1599, 0]
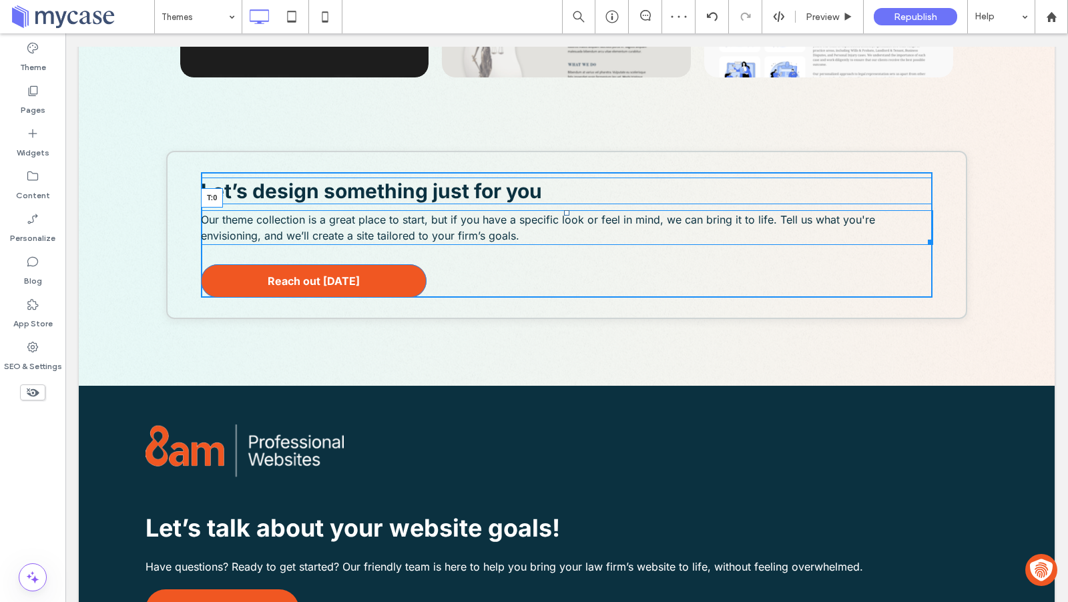
click at [568, 216] on div at bounding box center [566, 212] width 5 height 5
